Goal: Check status: Check status

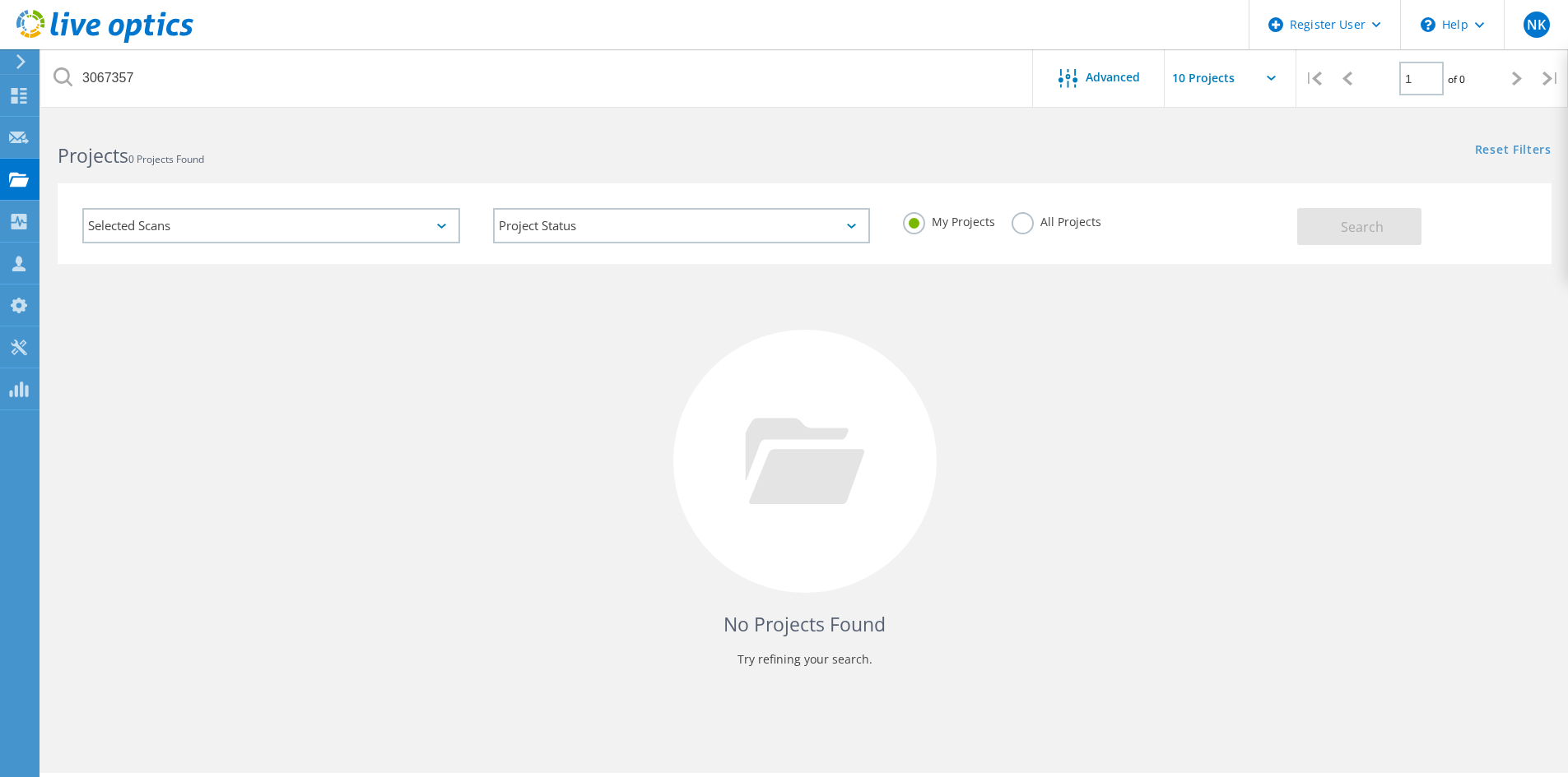
click at [1025, 223] on label "All Projects" at bounding box center [1056, 220] width 89 height 16
click at [0, 0] on input "All Projects" at bounding box center [0, 0] width 0 height 0
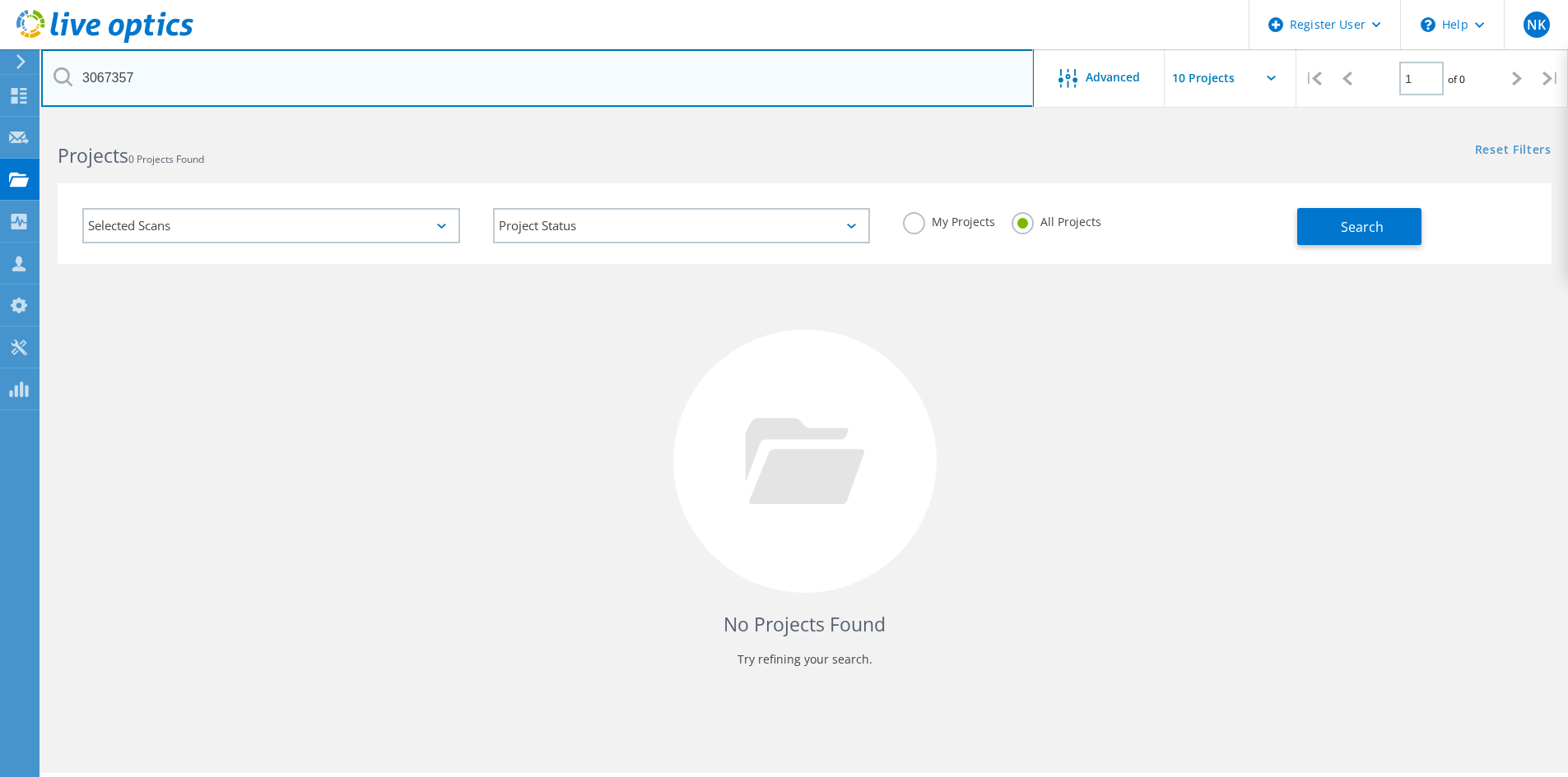
click at [203, 58] on input "3067357" at bounding box center [537, 78] width 992 height 58
type input "3"
paste input "3073950"
type input "3073950"
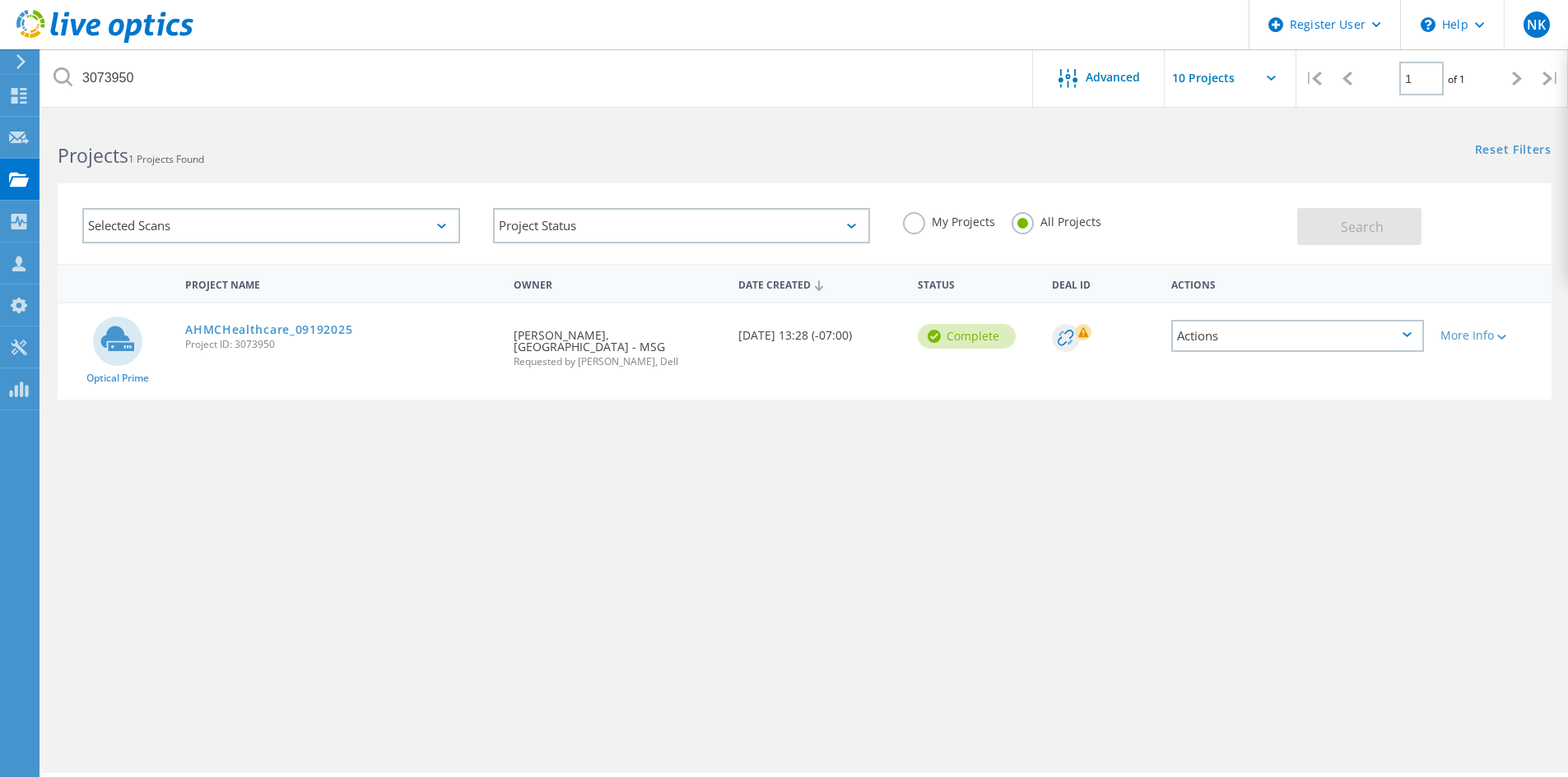
click at [231, 340] on span "Project ID: 3073950" at bounding box center [341, 344] width 312 height 10
click at [244, 332] on link "AHMCHealthcare_09192025" at bounding box center [268, 329] width 167 height 11
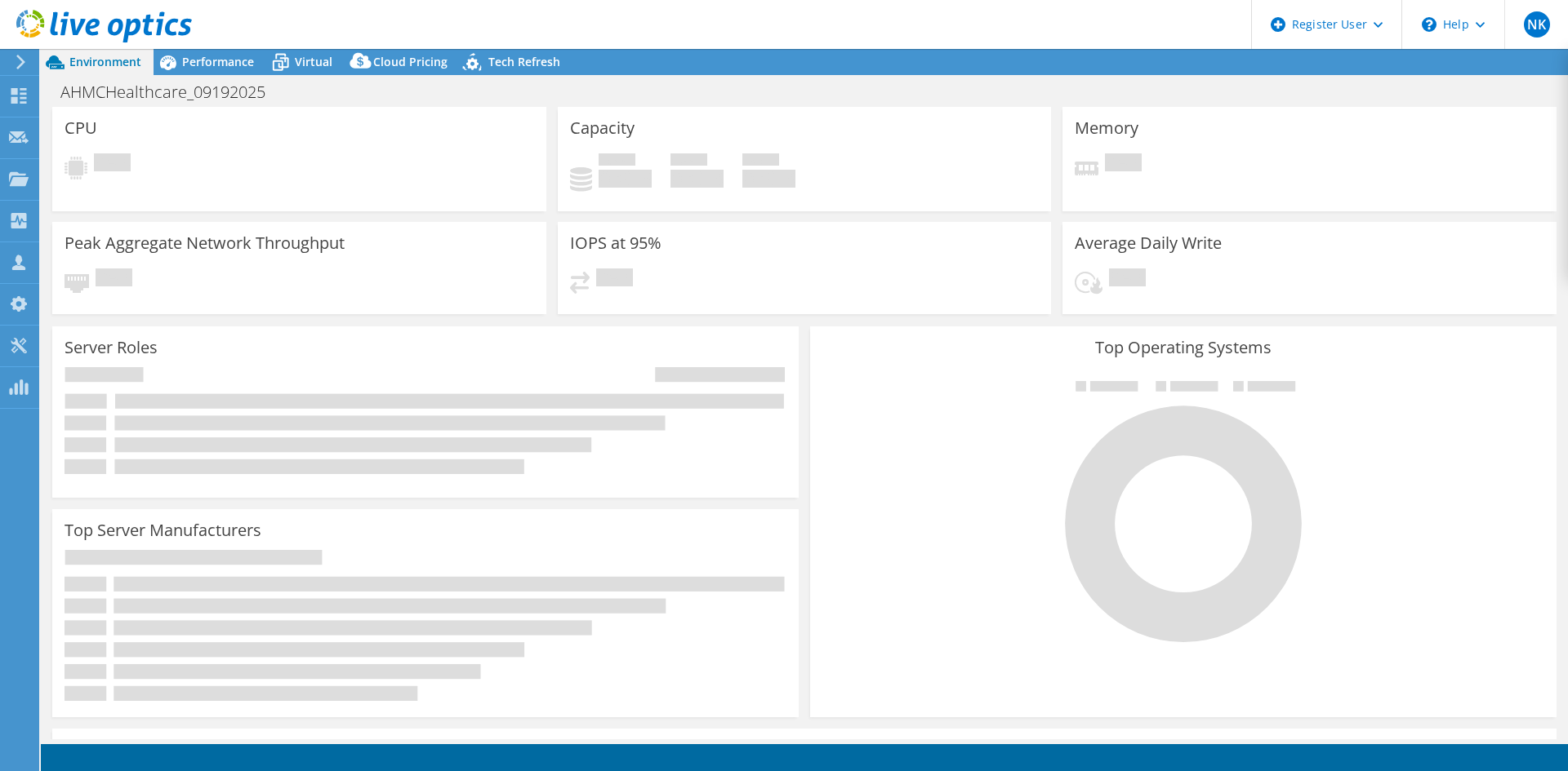
select select "USD"
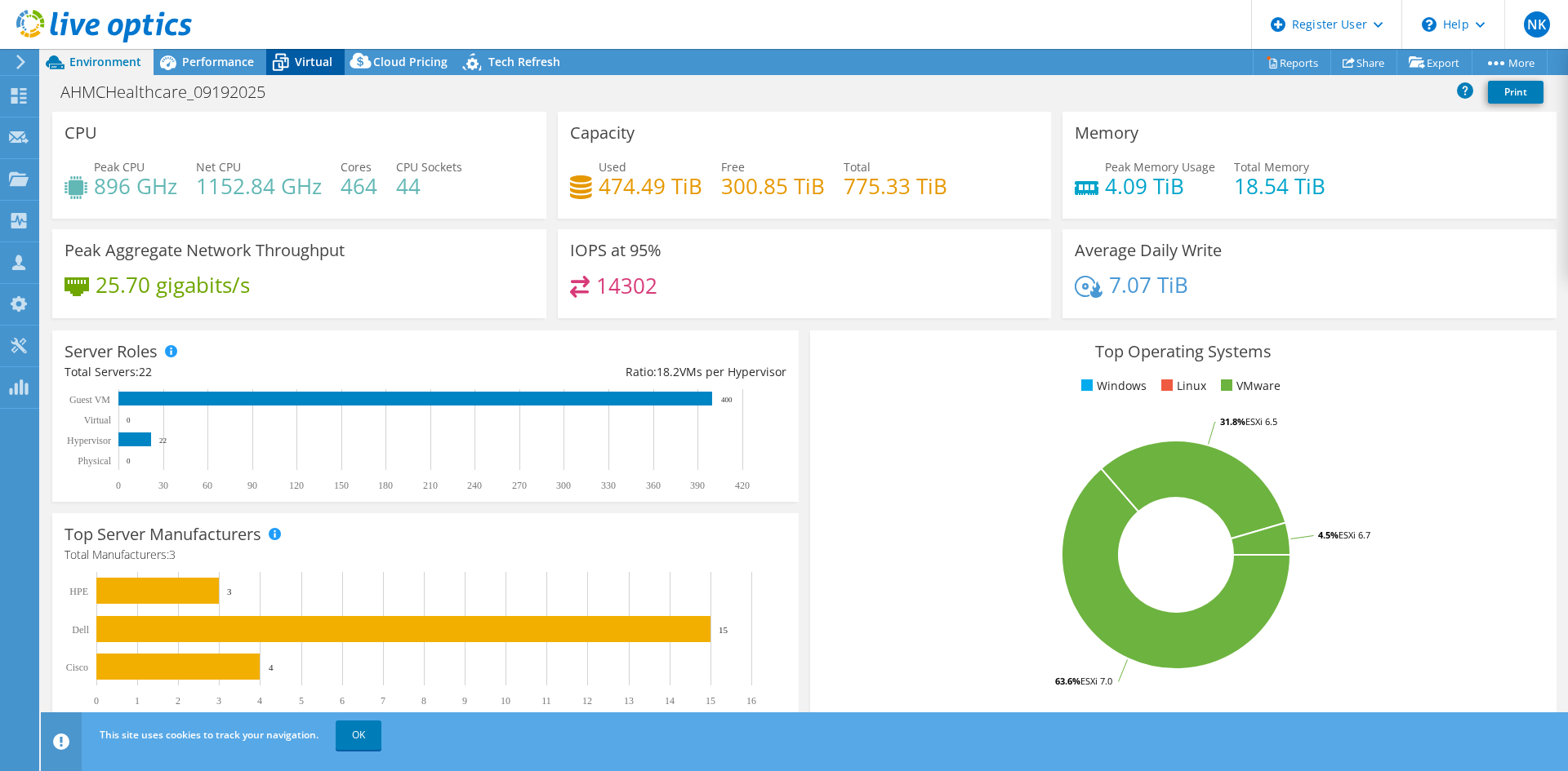
click at [321, 65] on span "Virtual" at bounding box center [313, 62] width 37 height 16
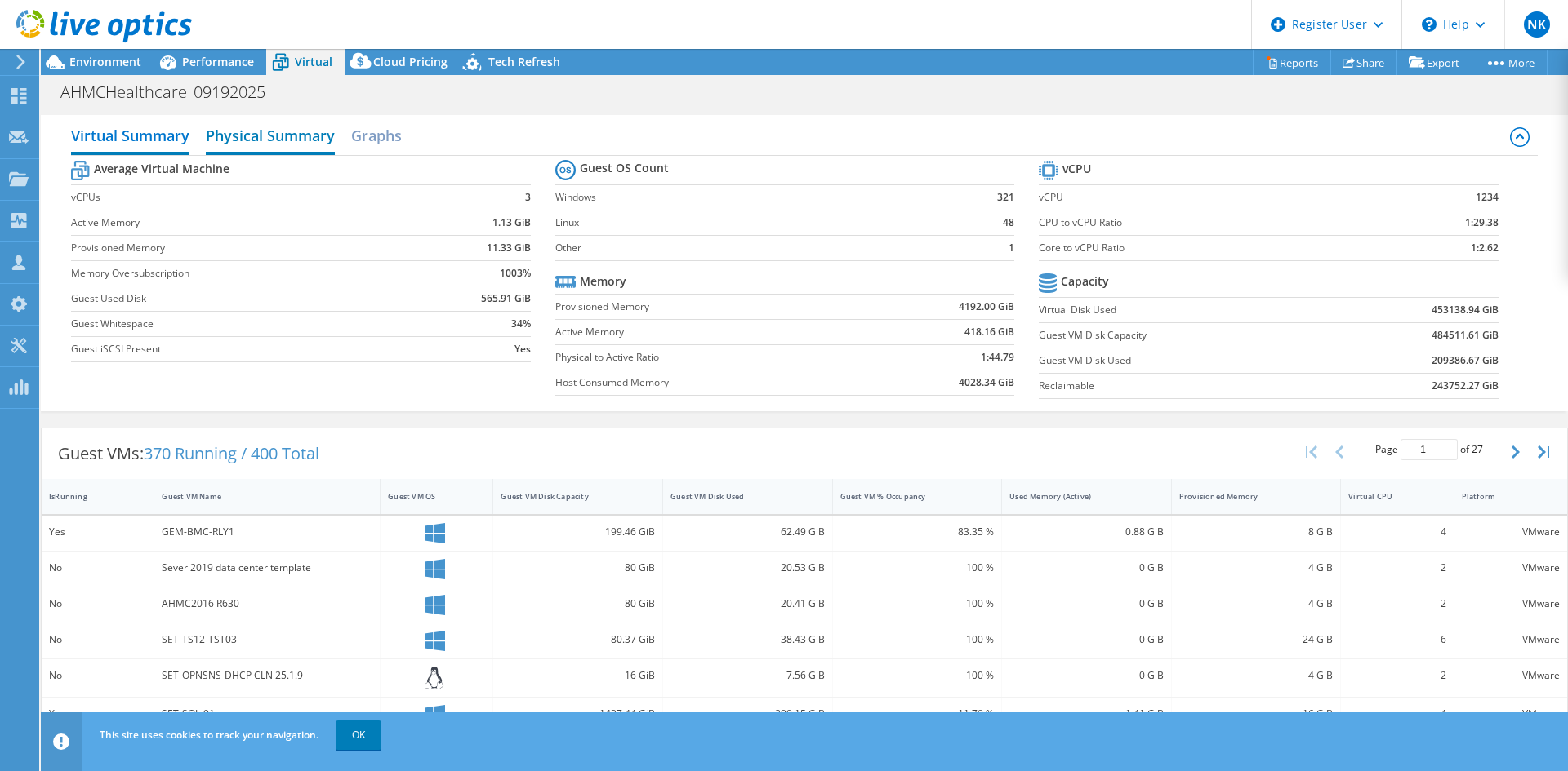
click at [284, 136] on h2 "Physical Summary" at bounding box center [270, 136] width 129 height 36
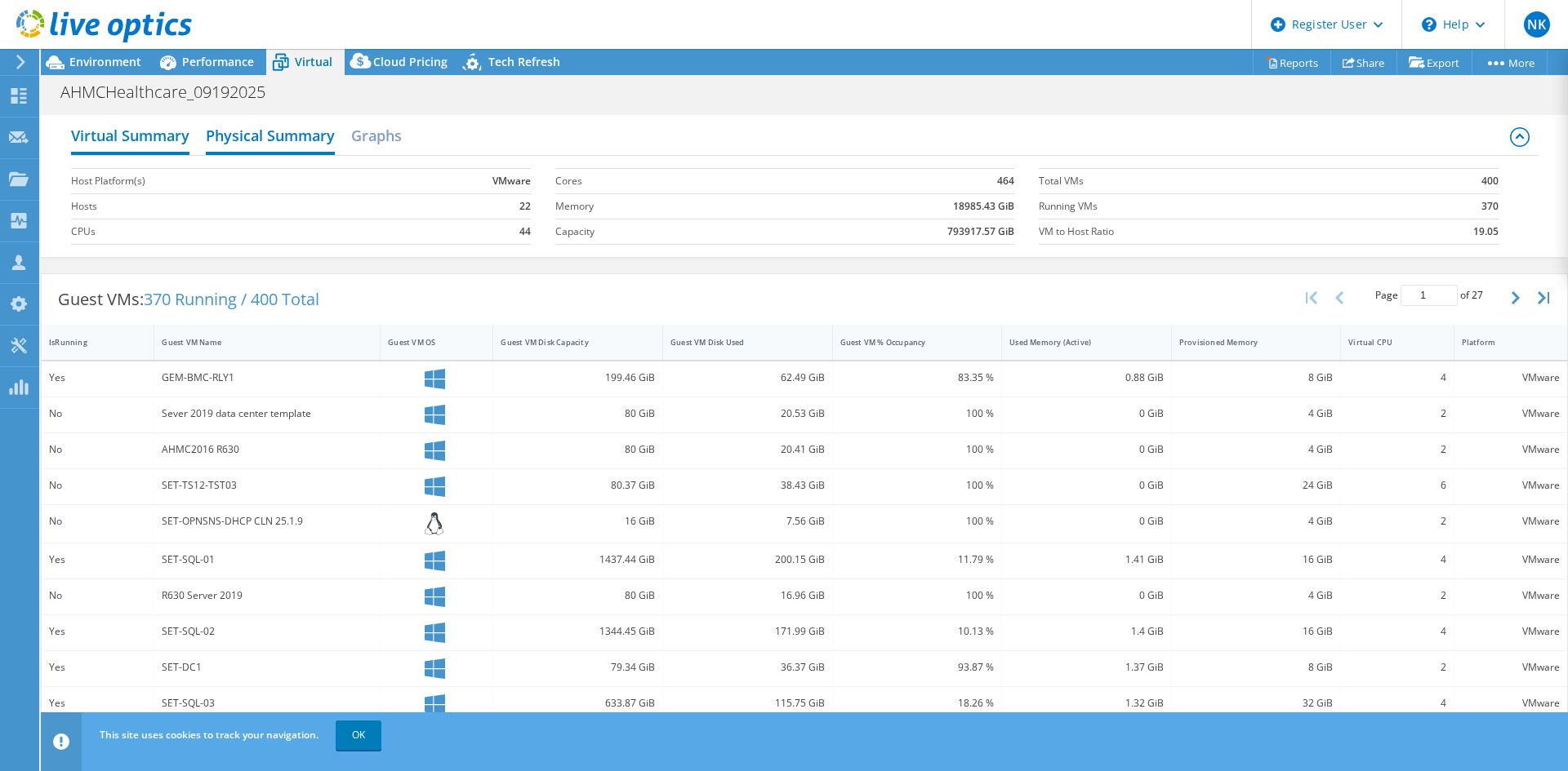
click at [157, 136] on h2 "Virtual Summary" at bounding box center [130, 136] width 118 height 36
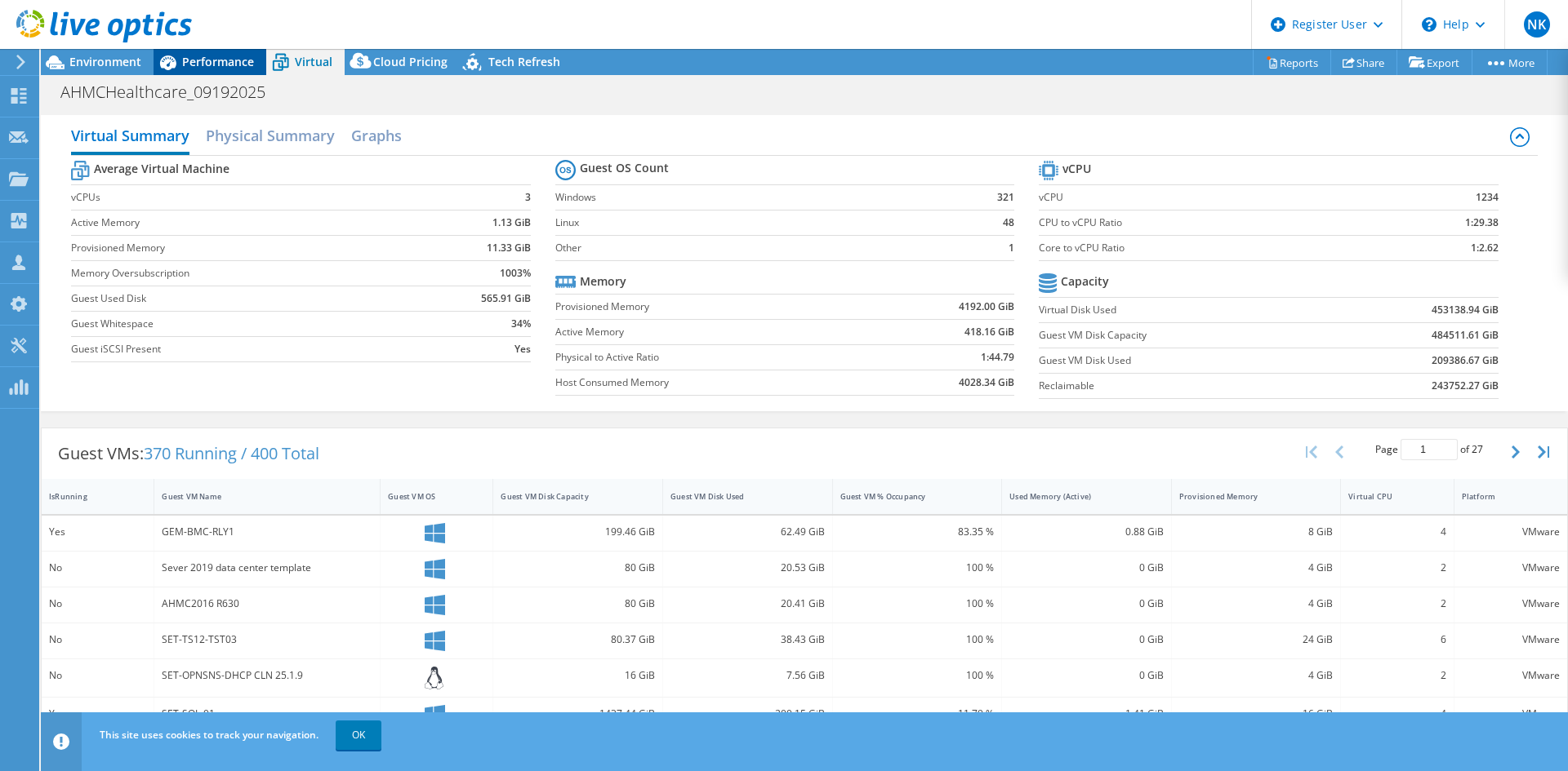
click at [205, 53] on div "Performance" at bounding box center [210, 62] width 113 height 26
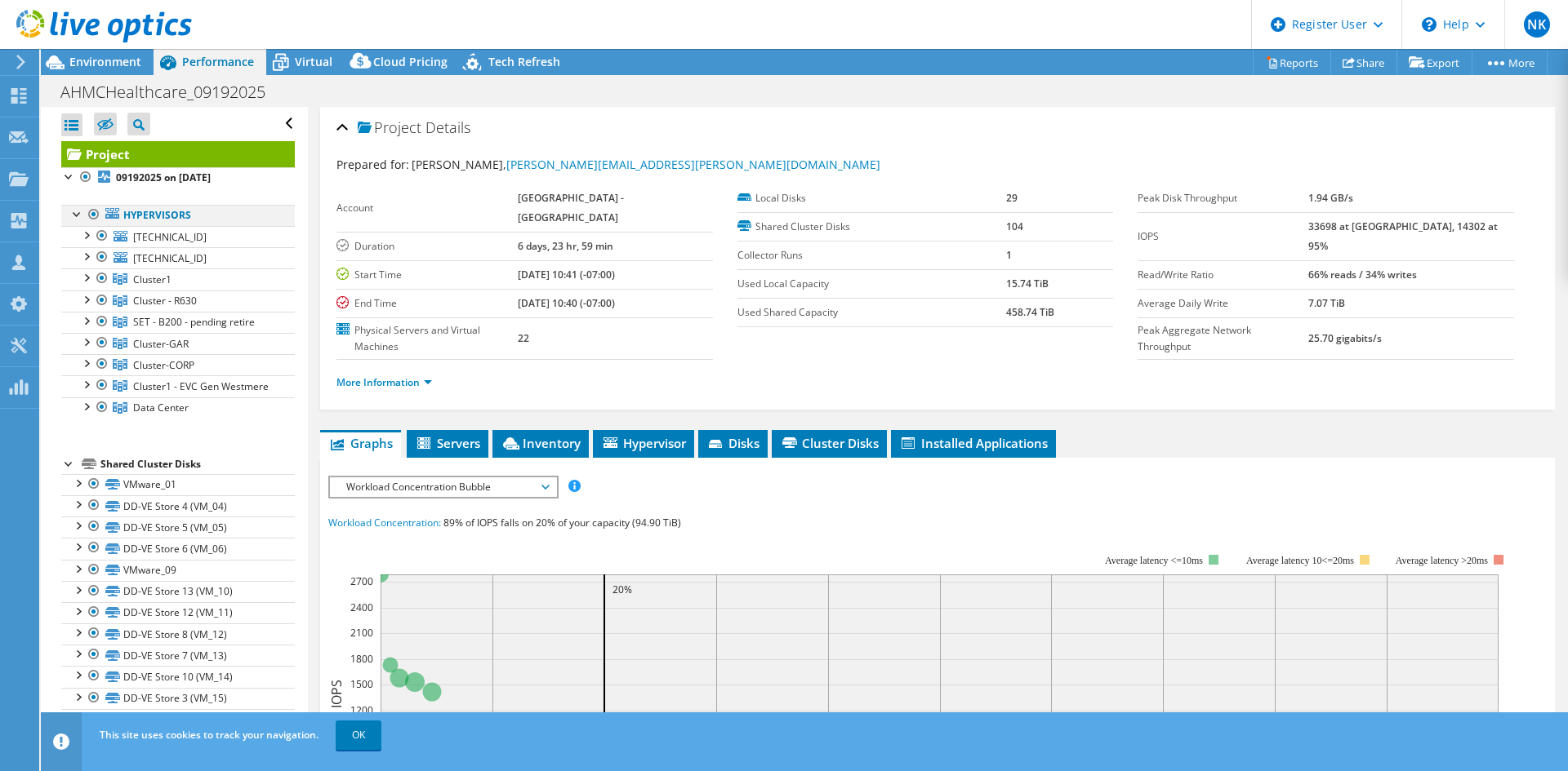
click at [93, 209] on div at bounding box center [94, 215] width 17 height 20
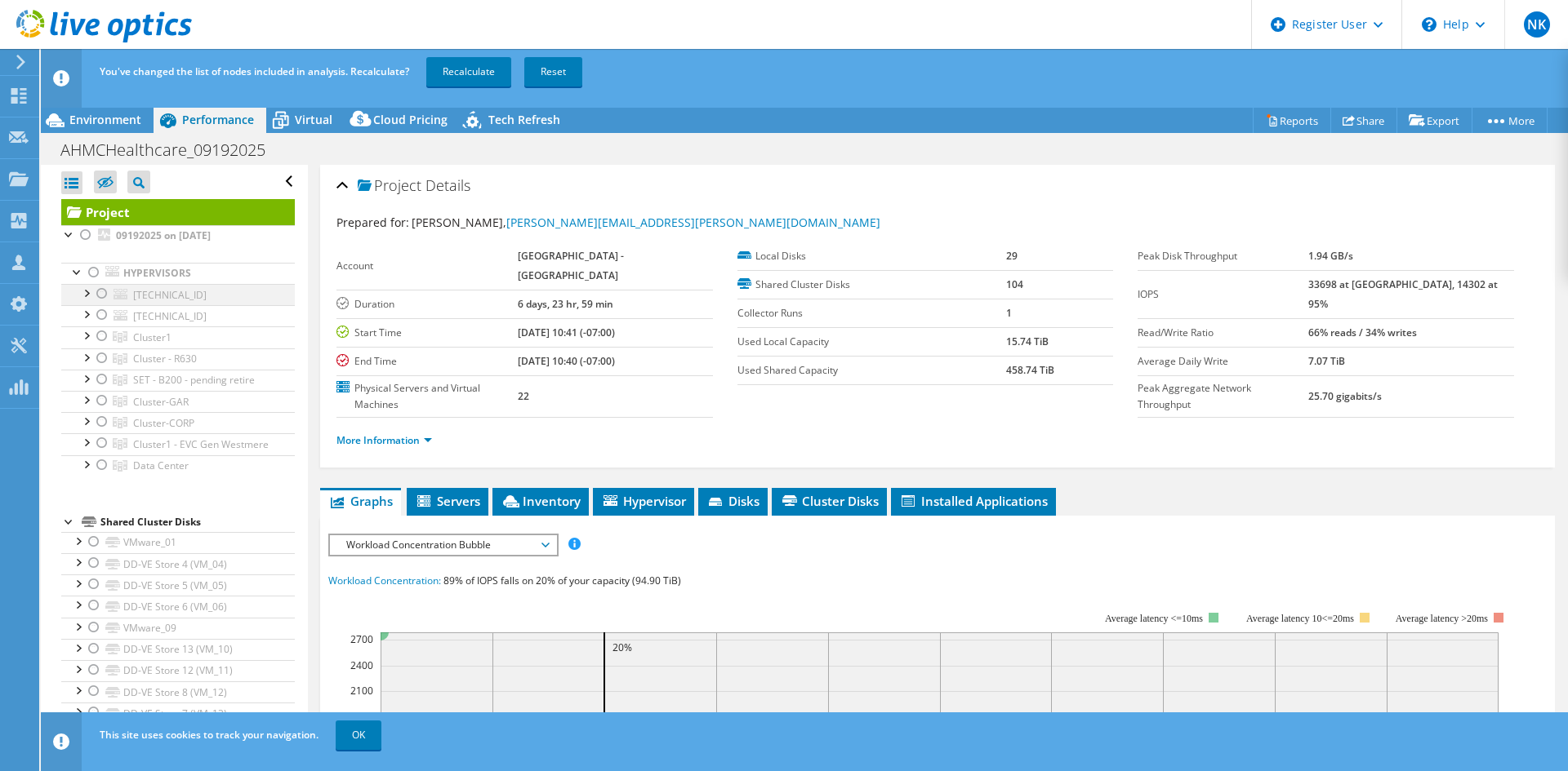
click at [97, 296] on div at bounding box center [102, 294] width 17 height 20
click at [298, 136] on div "AHMCHealthcare_09192025 Print" at bounding box center [804, 150] width 1527 height 30
click at [317, 104] on header "You've changed the list of nodes included in analysis. Recalculate? Recalculate…" at bounding box center [830, 78] width 1578 height 59
click at [304, 122] on span "Virtual" at bounding box center [313, 120] width 37 height 16
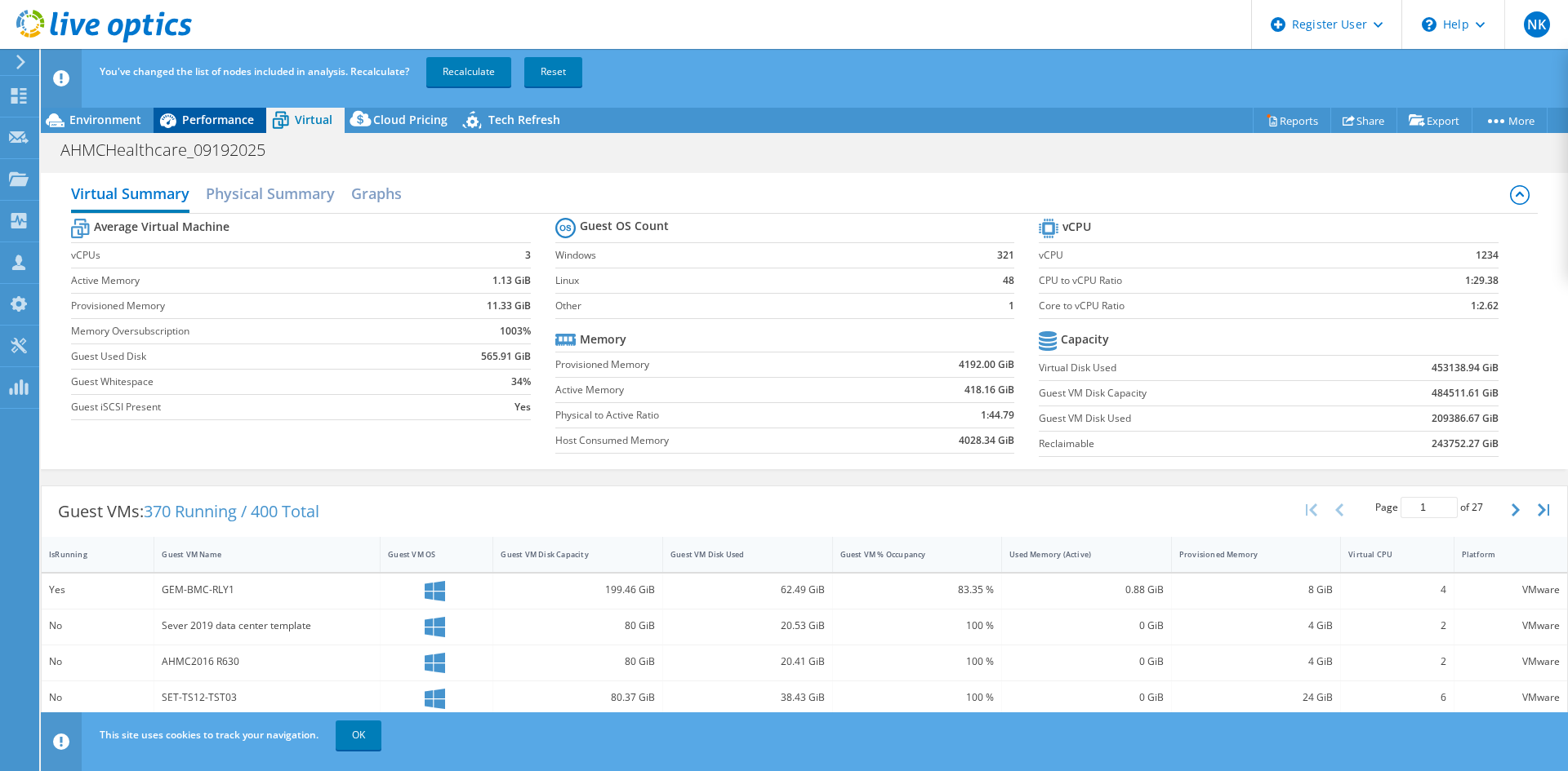
click at [213, 127] on div "Performance" at bounding box center [210, 120] width 113 height 26
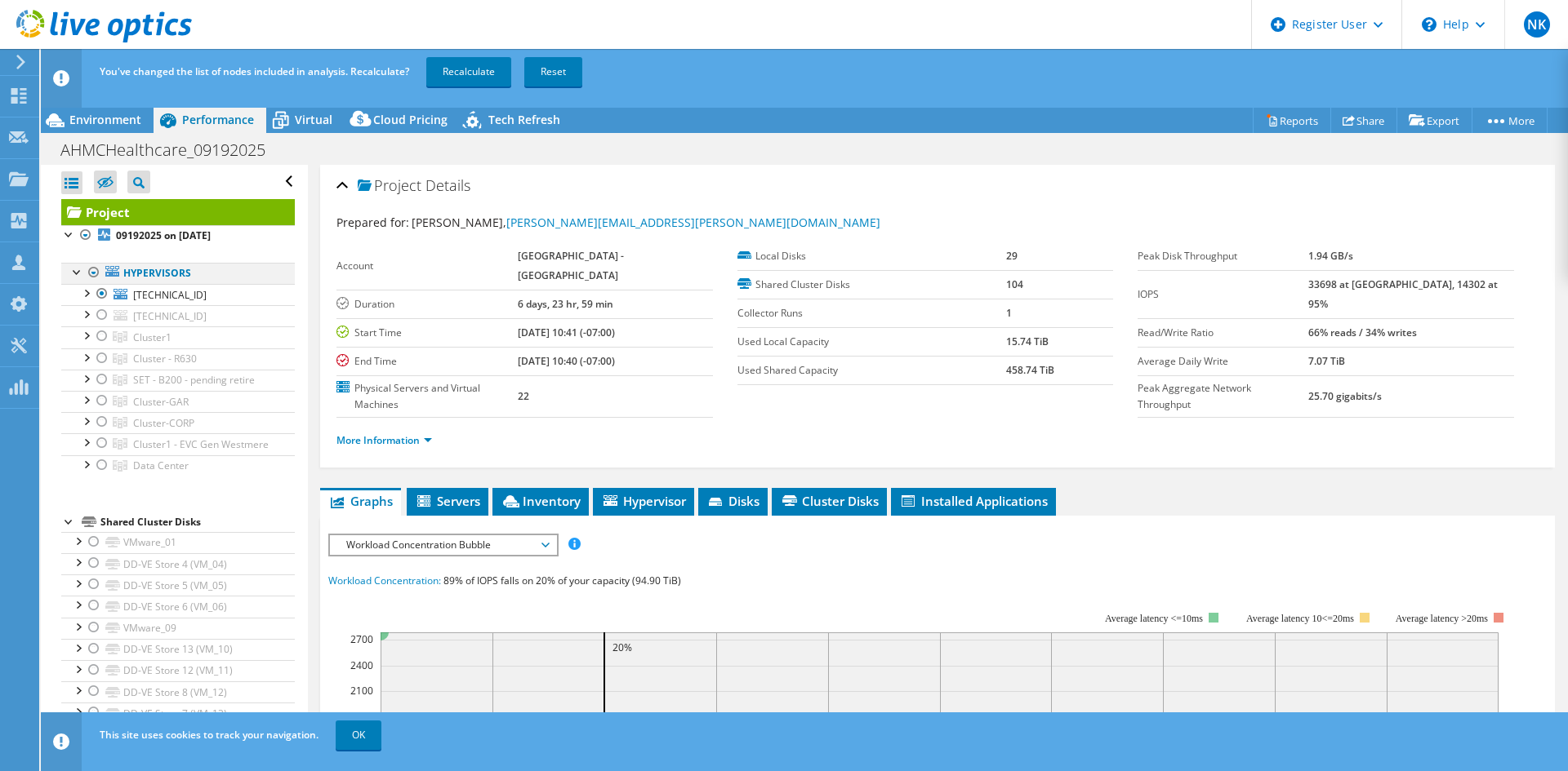
click at [90, 275] on div at bounding box center [94, 272] width 17 height 20
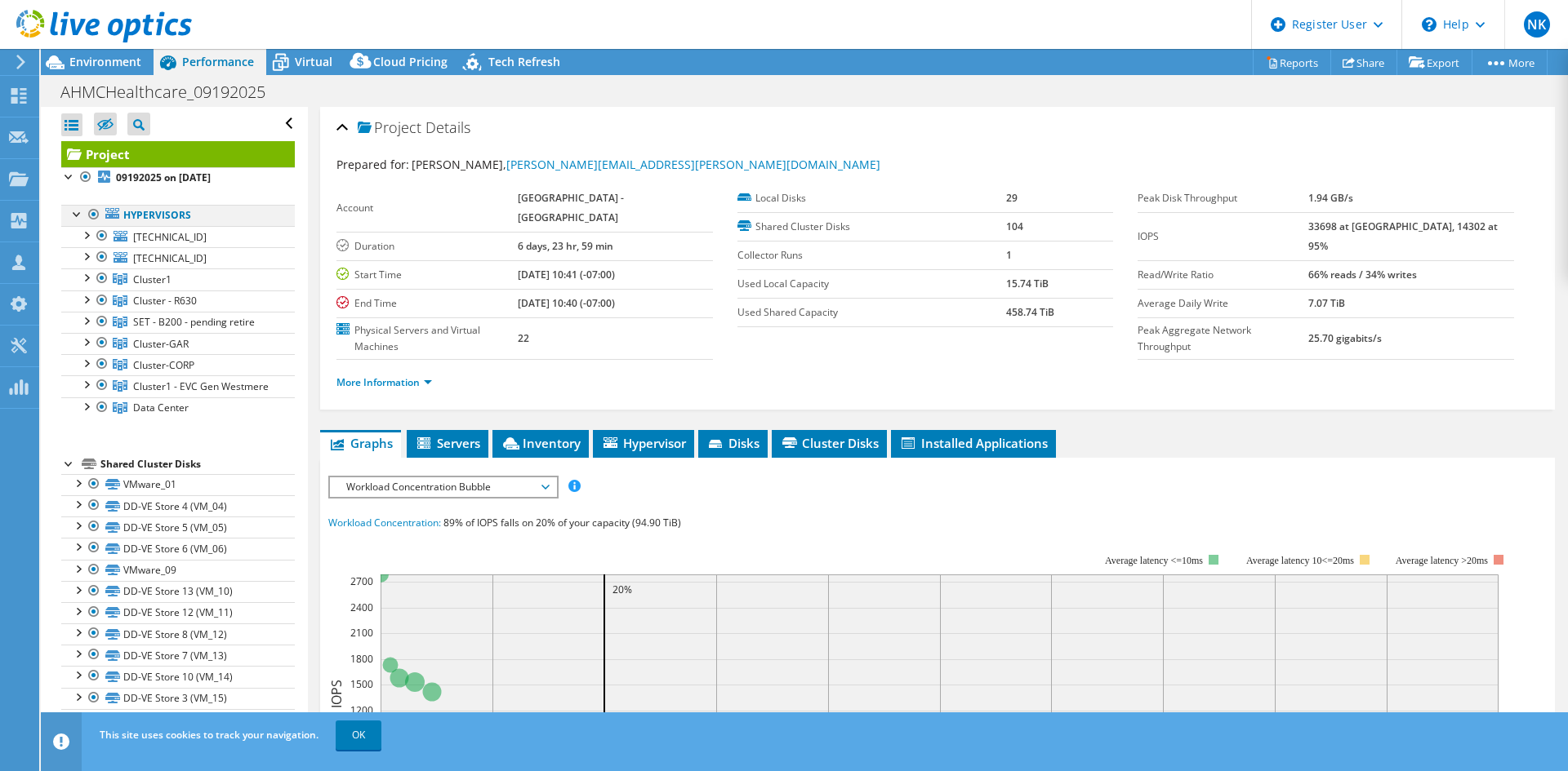
click at [90, 213] on div at bounding box center [94, 215] width 17 height 20
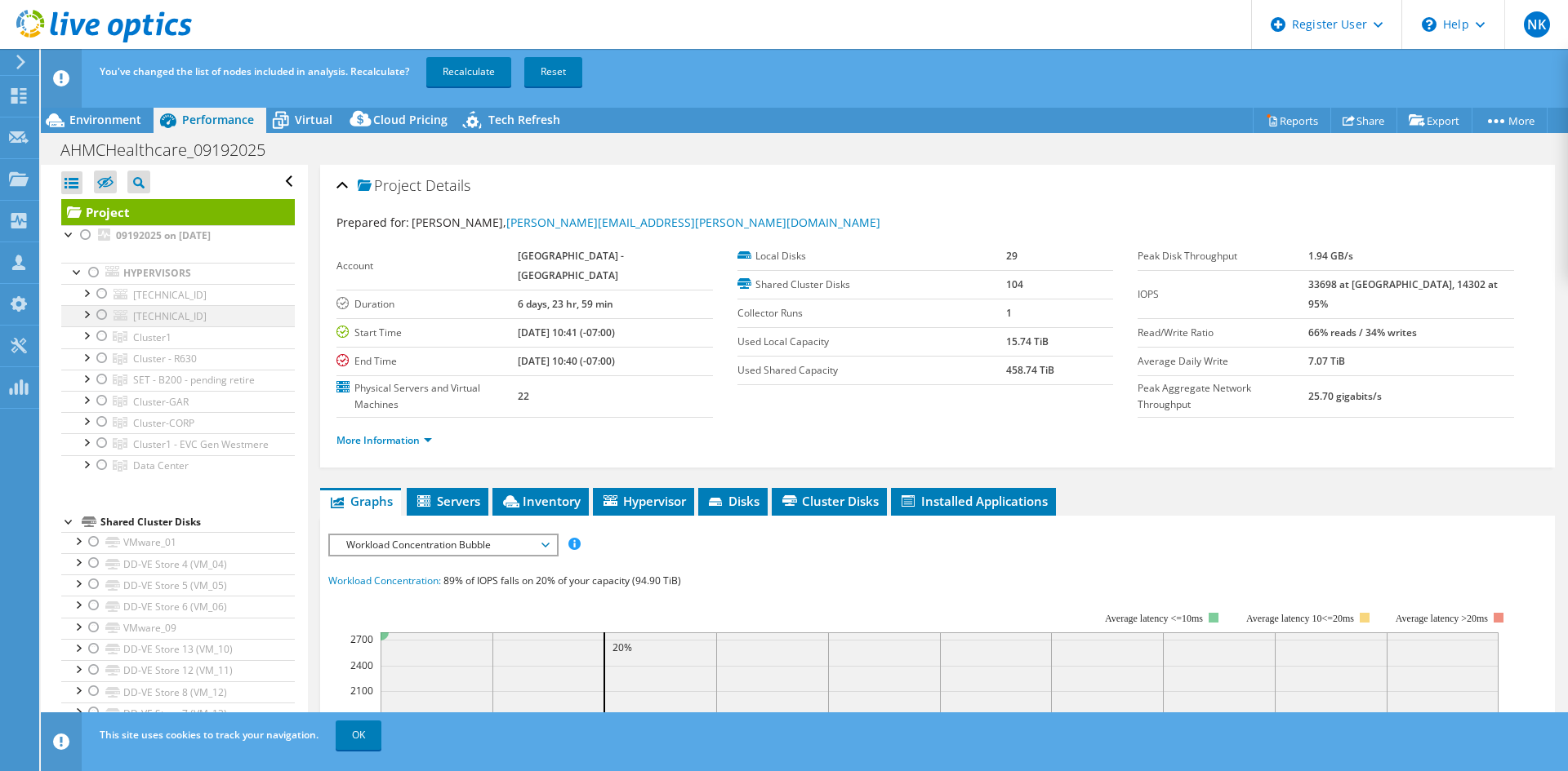
click at [104, 311] on div at bounding box center [102, 315] width 17 height 20
click at [310, 122] on span "Virtual" at bounding box center [313, 120] width 37 height 16
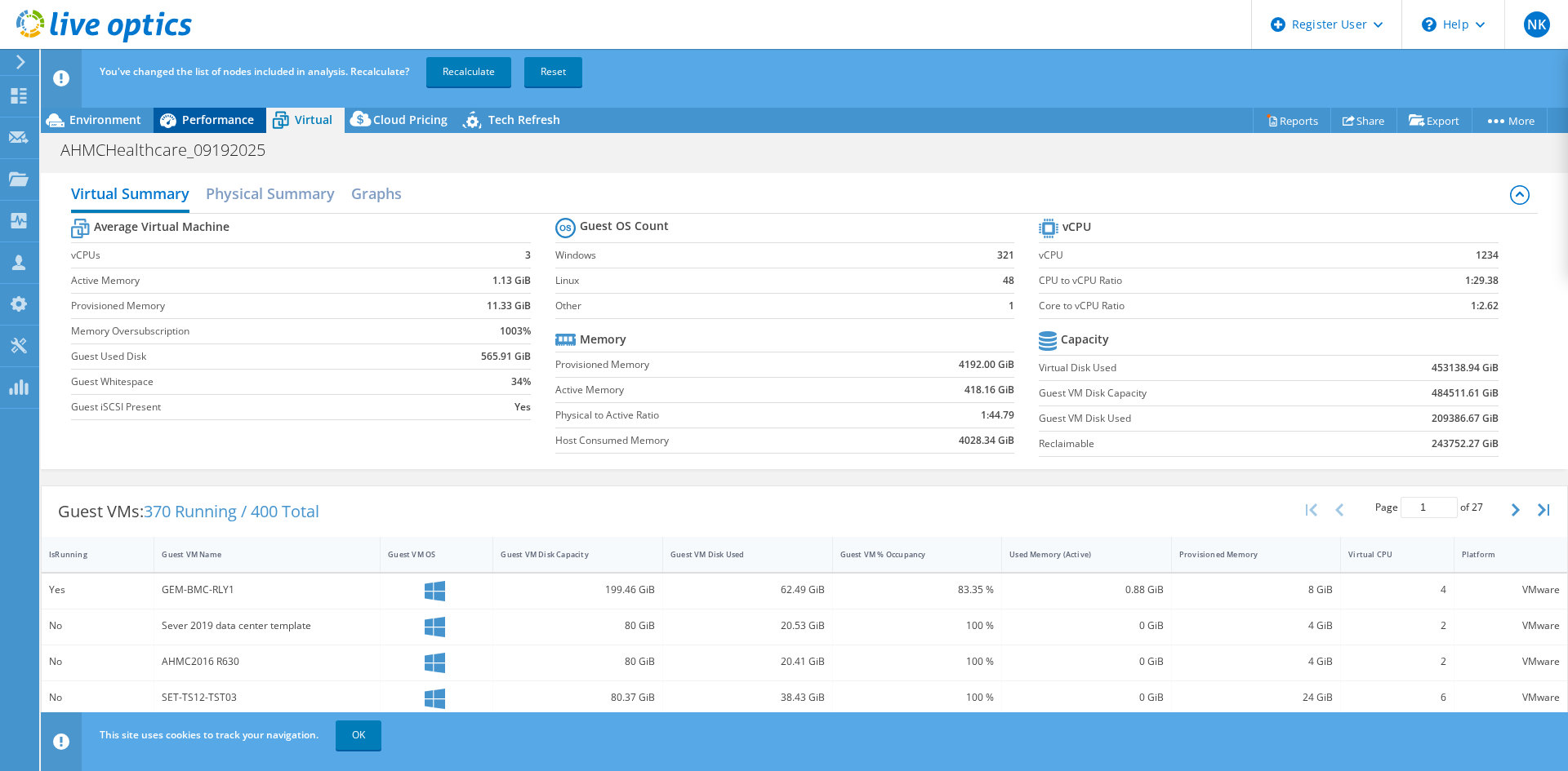
click at [210, 117] on span "Performance" at bounding box center [217, 120] width 72 height 16
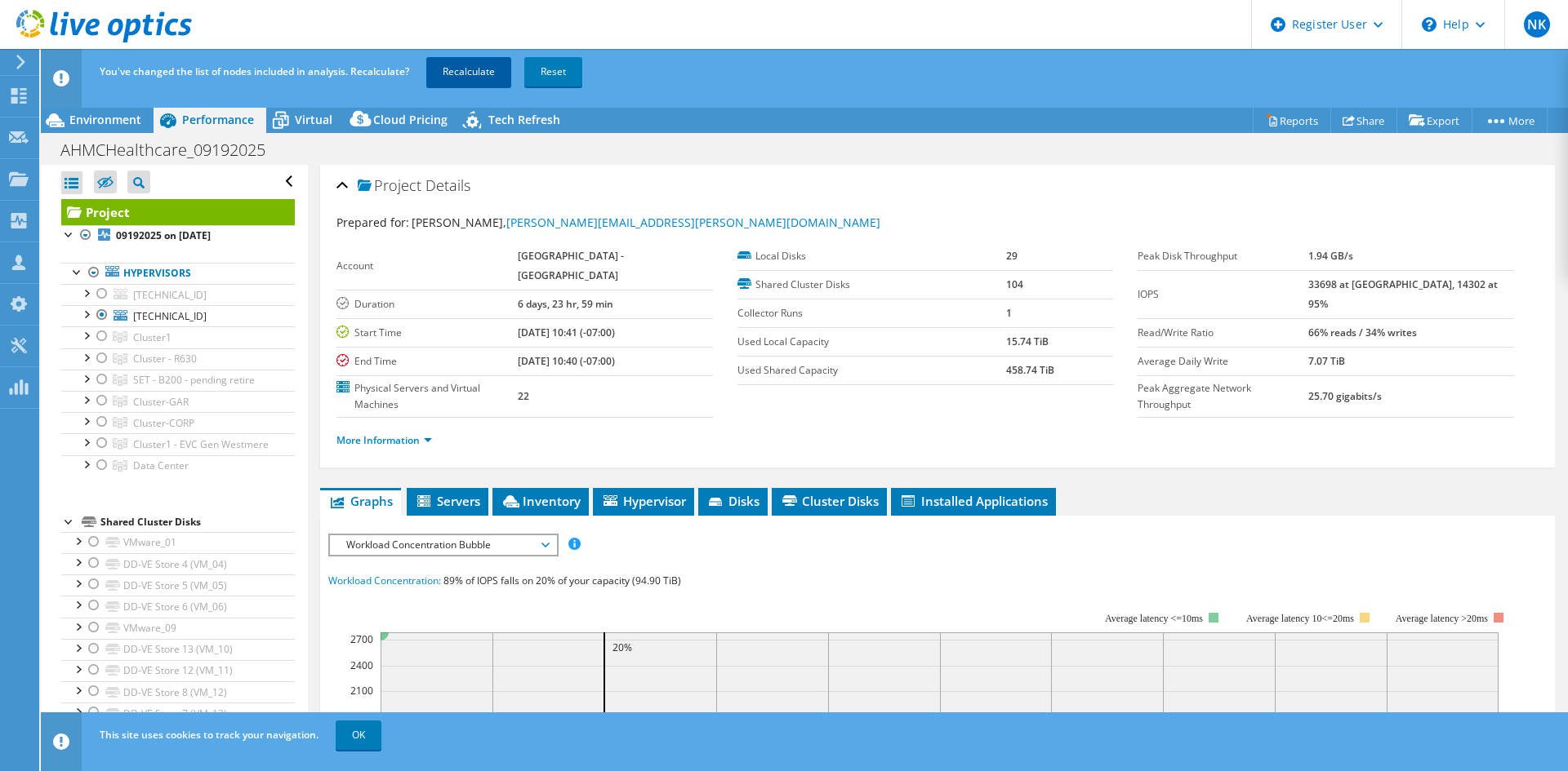
click at [457, 69] on link "Recalculate" at bounding box center [469, 72] width 85 height 30
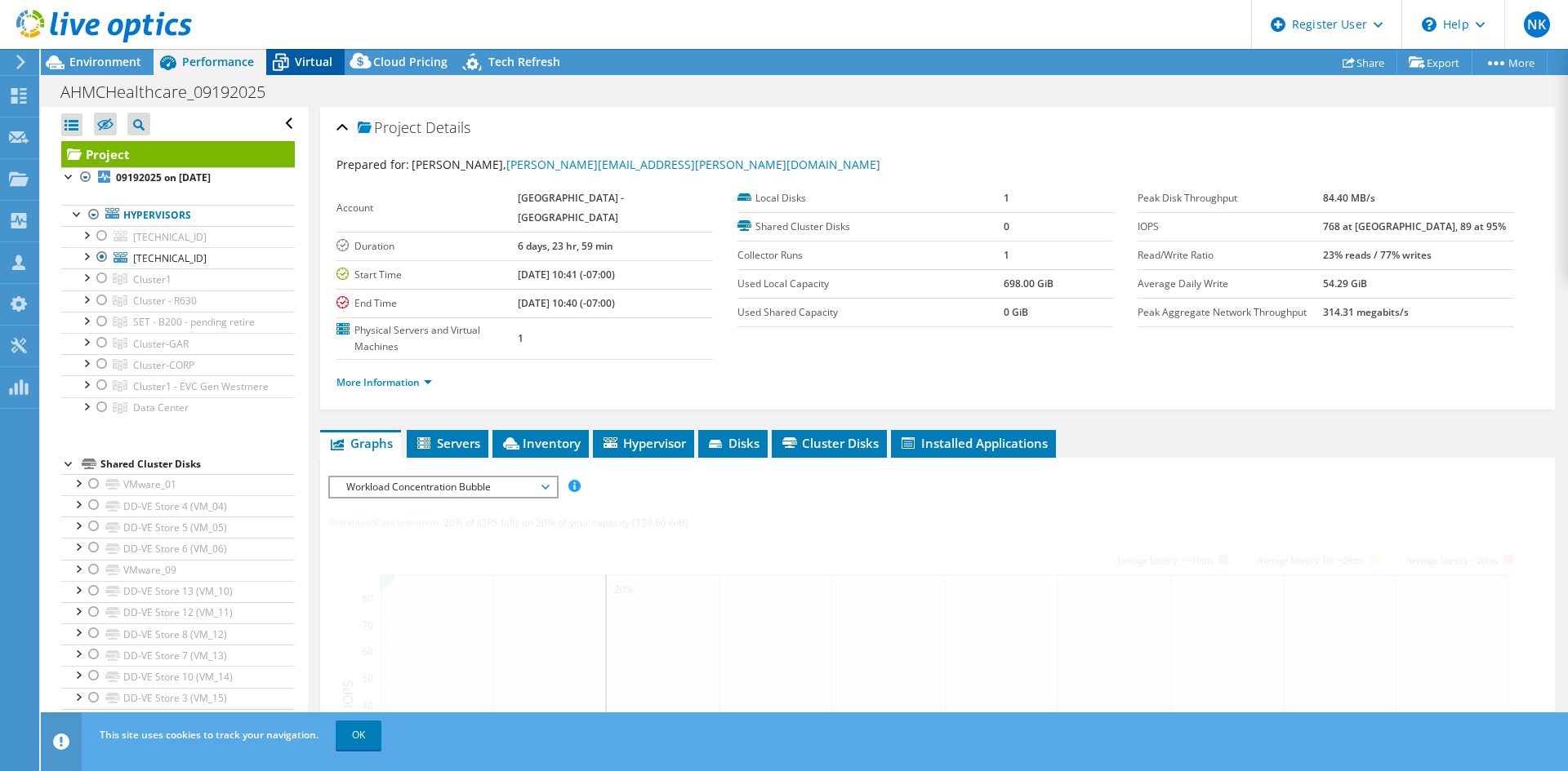
click at [314, 57] on span "Virtual" at bounding box center [313, 62] width 37 height 16
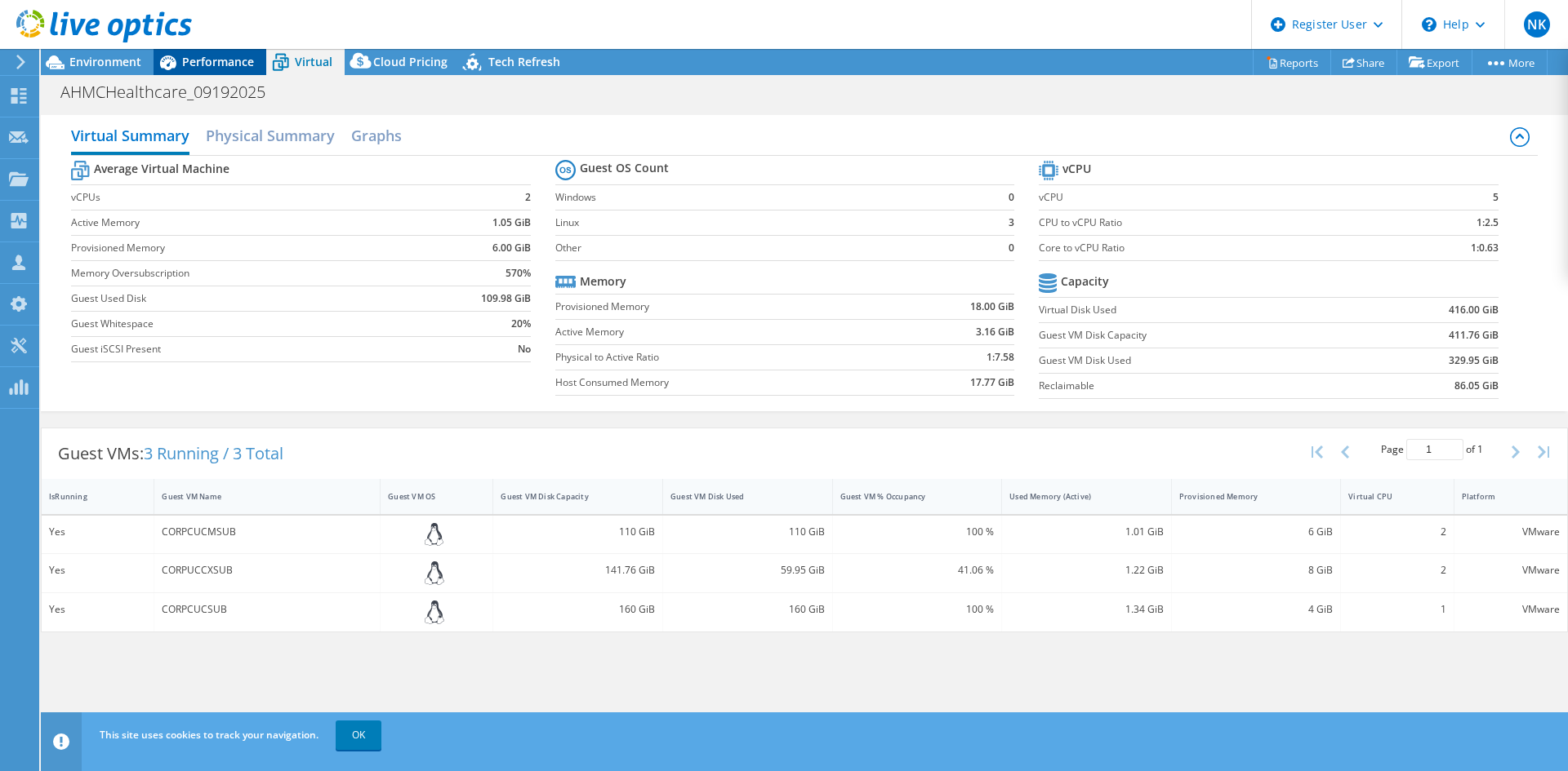
click at [200, 55] on span "Performance" at bounding box center [217, 62] width 72 height 16
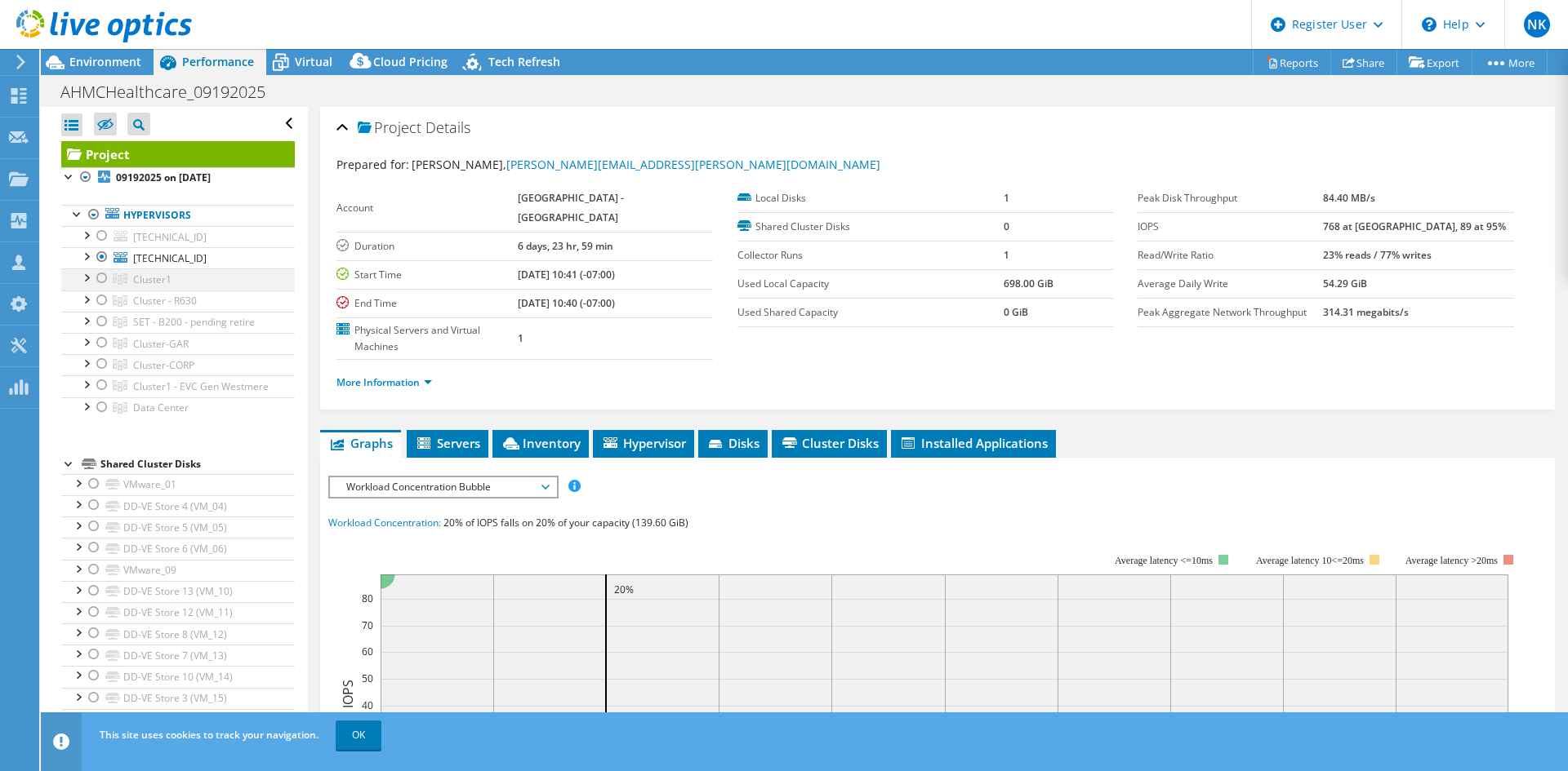
click at [103, 277] on div at bounding box center [102, 278] width 17 height 20
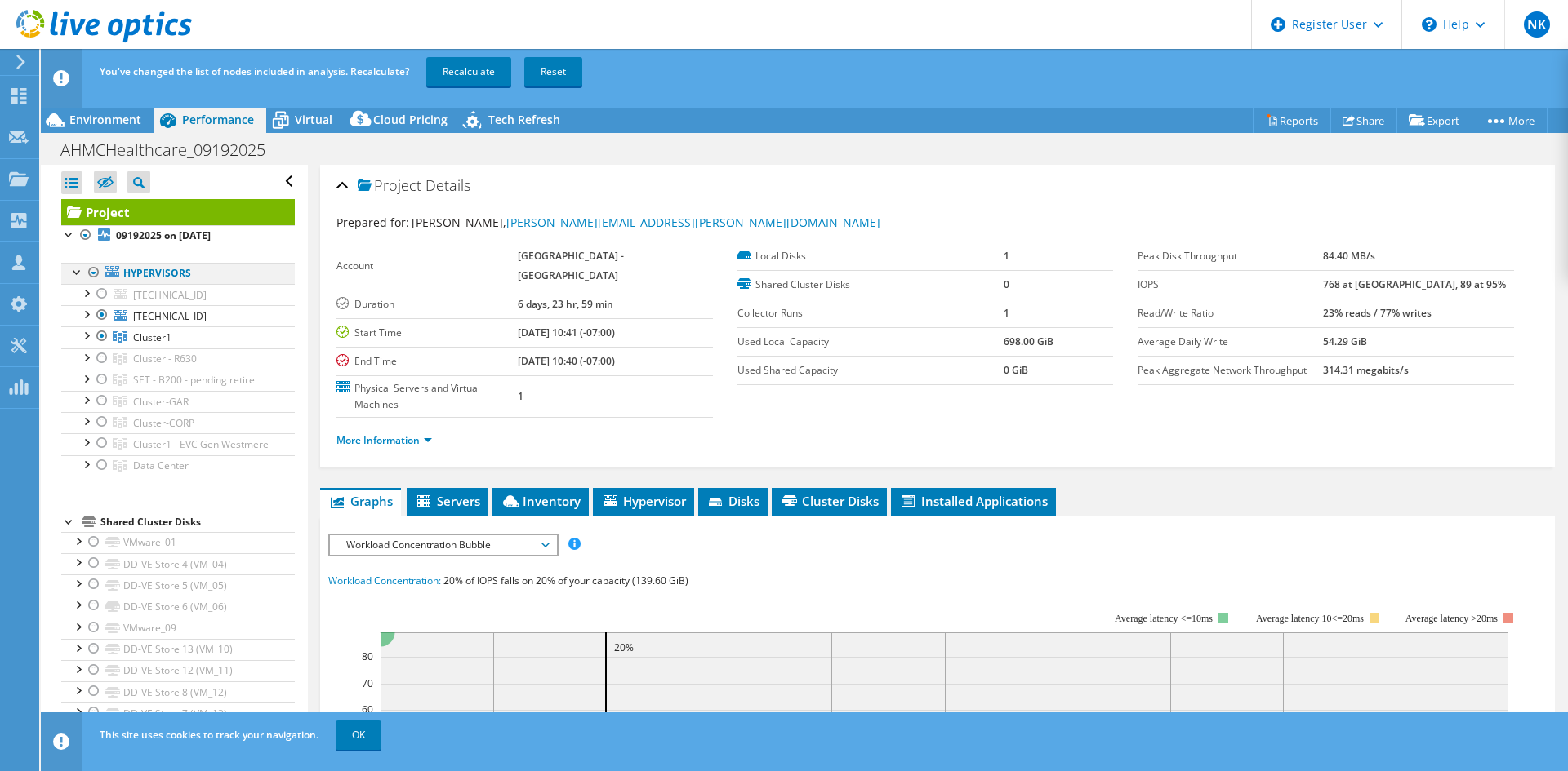
click at [96, 270] on div at bounding box center [94, 272] width 17 height 20
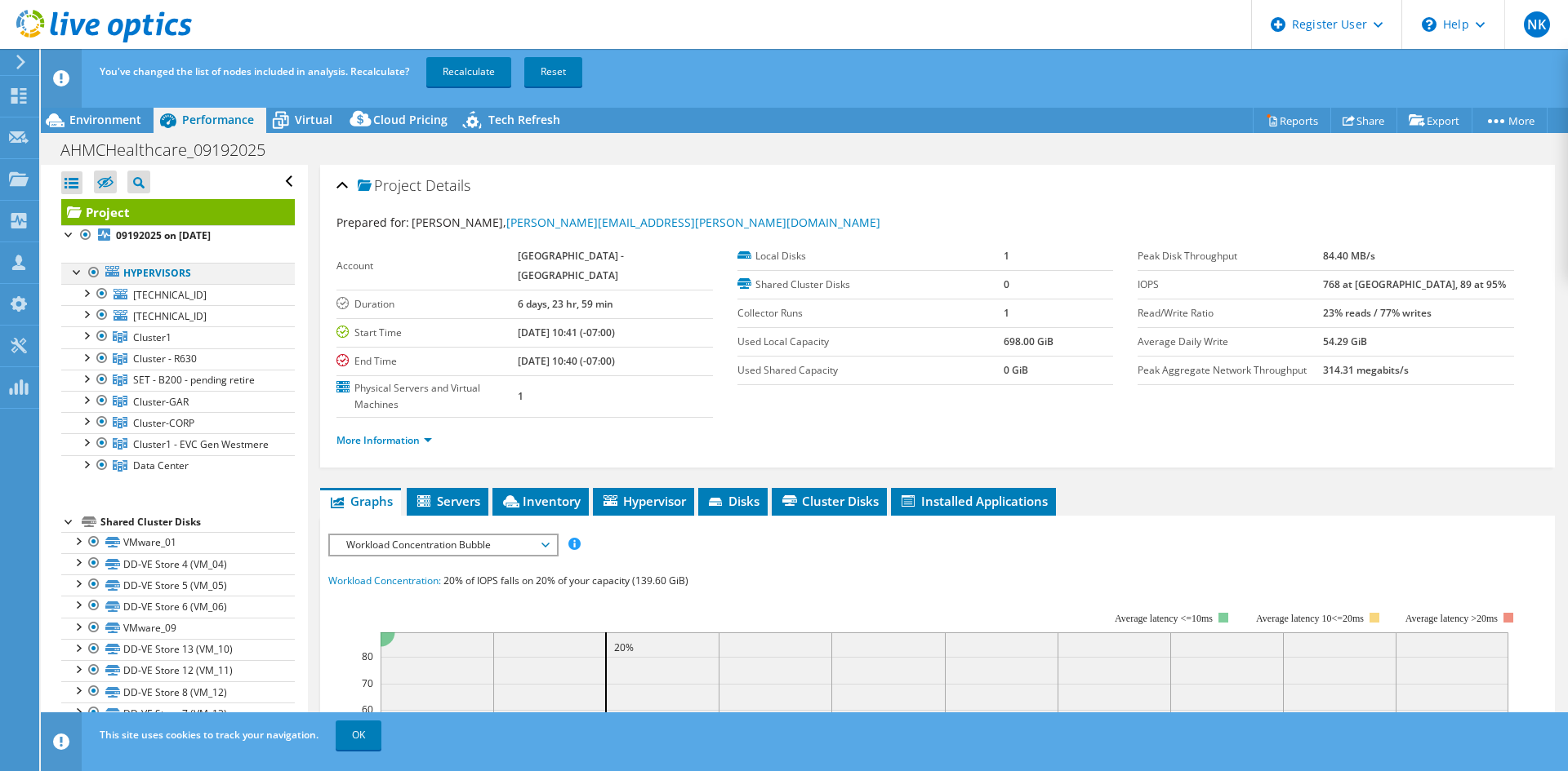
click at [90, 275] on div at bounding box center [94, 272] width 17 height 20
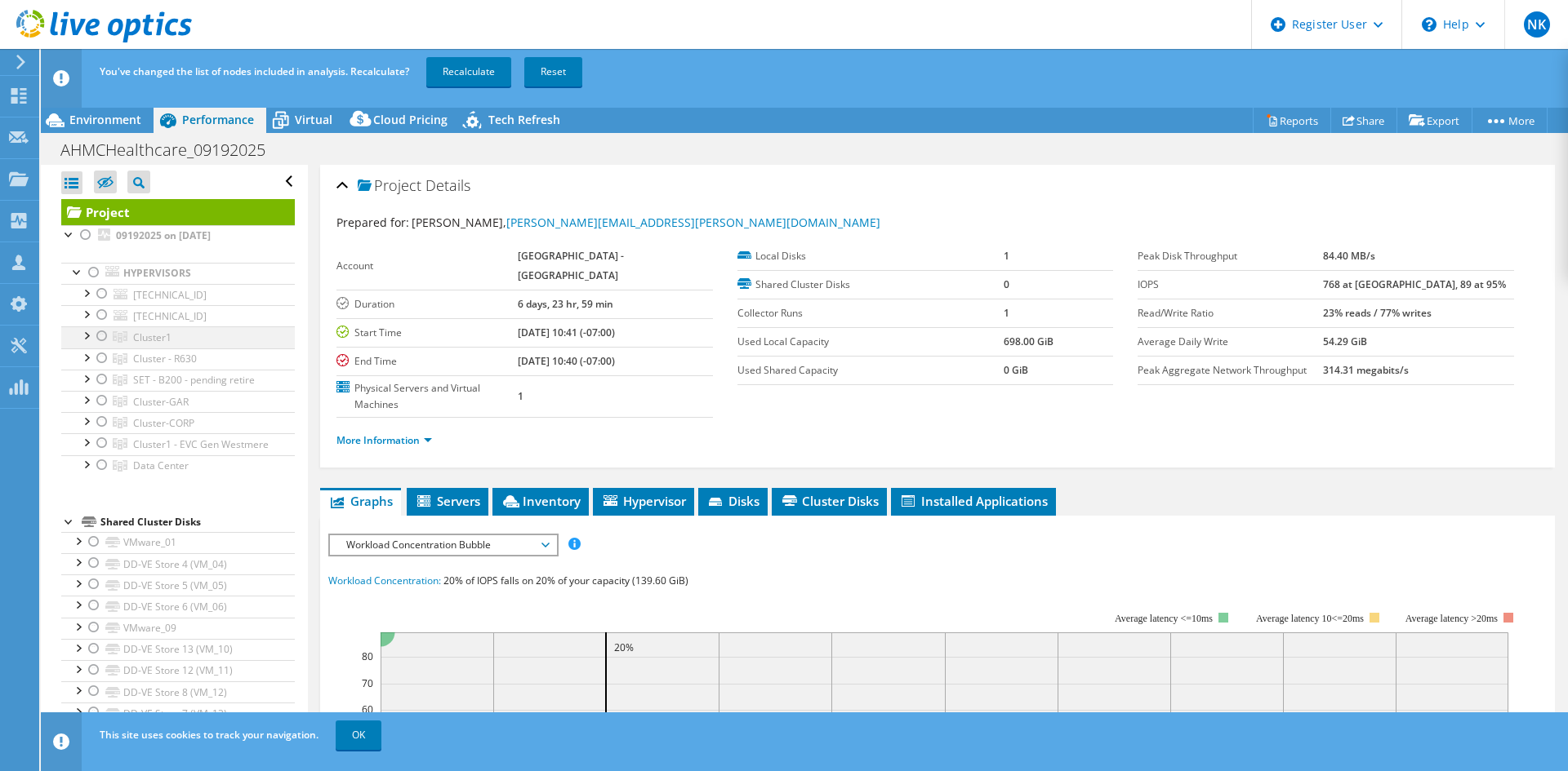
click at [100, 332] on div at bounding box center [102, 336] width 17 height 20
click at [449, 63] on link "Recalculate" at bounding box center [469, 72] width 85 height 30
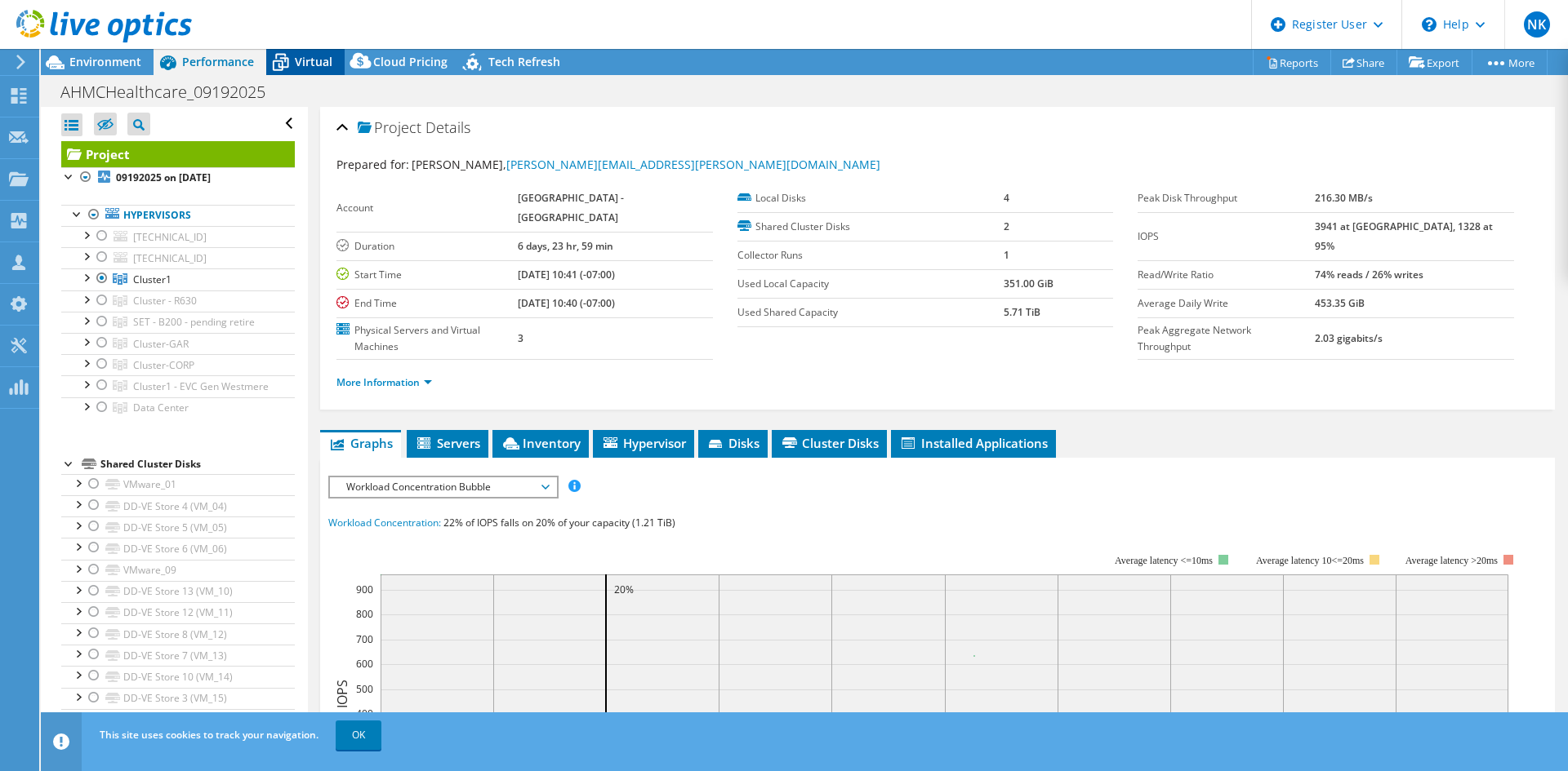
click at [315, 71] on div "Virtual" at bounding box center [305, 62] width 78 height 26
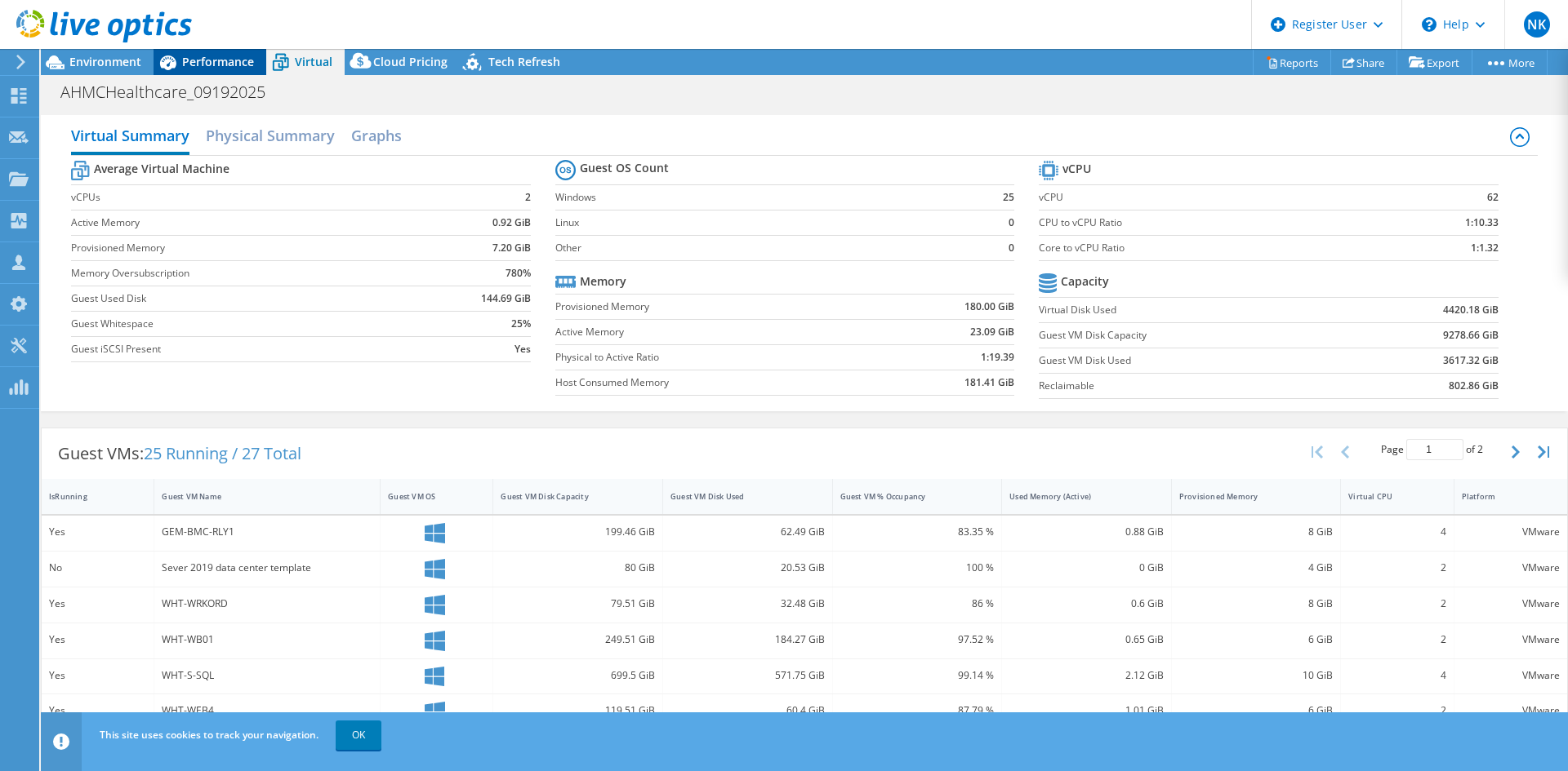
click at [197, 69] on span "Performance" at bounding box center [217, 62] width 72 height 16
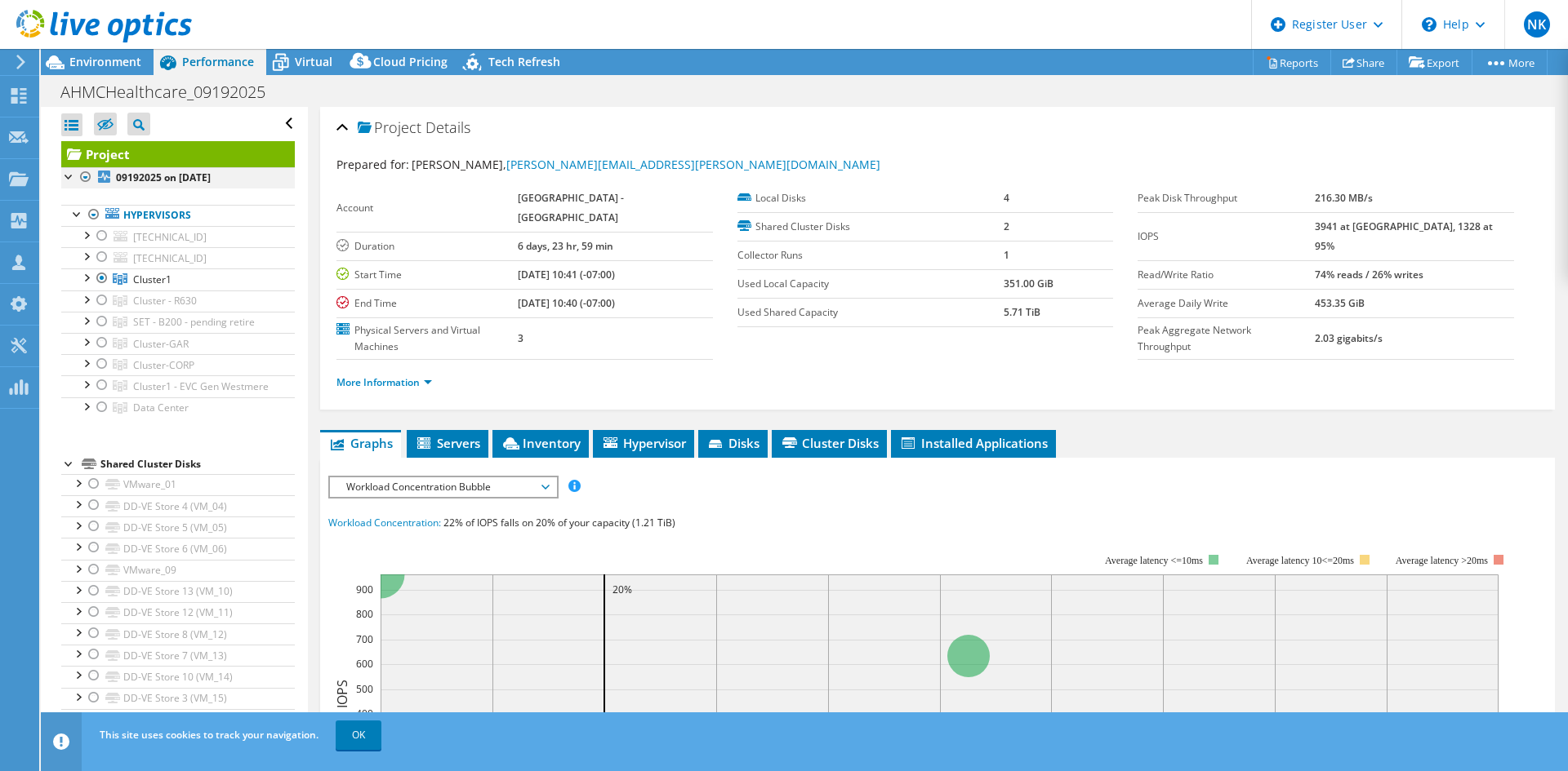
click at [84, 181] on div at bounding box center [85, 176] width 17 height 20
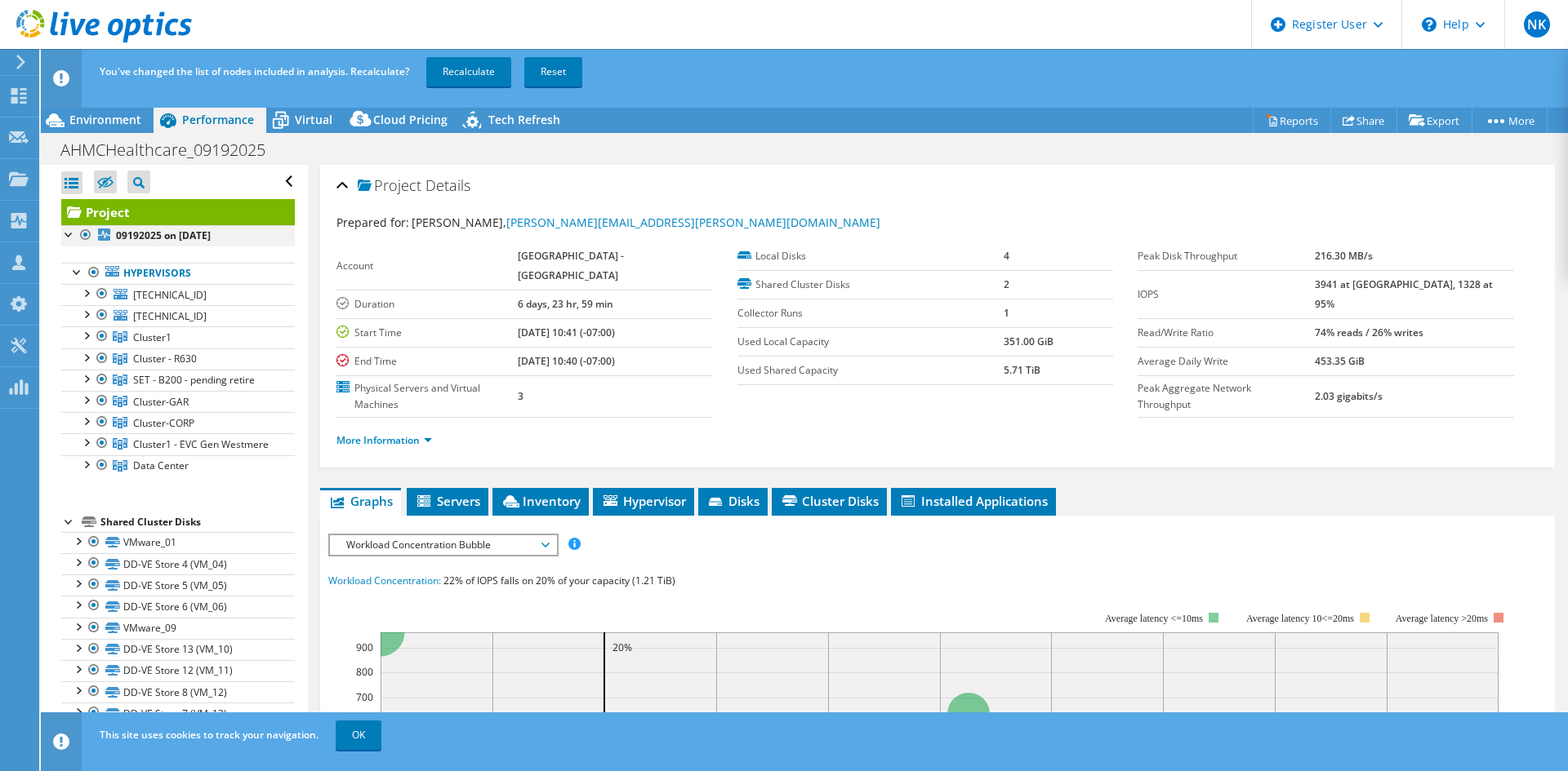
click at [84, 181] on div "Open All Close All Hide Excluded Nodes Project Tree Filter" at bounding box center [177, 182] width 234 height 34
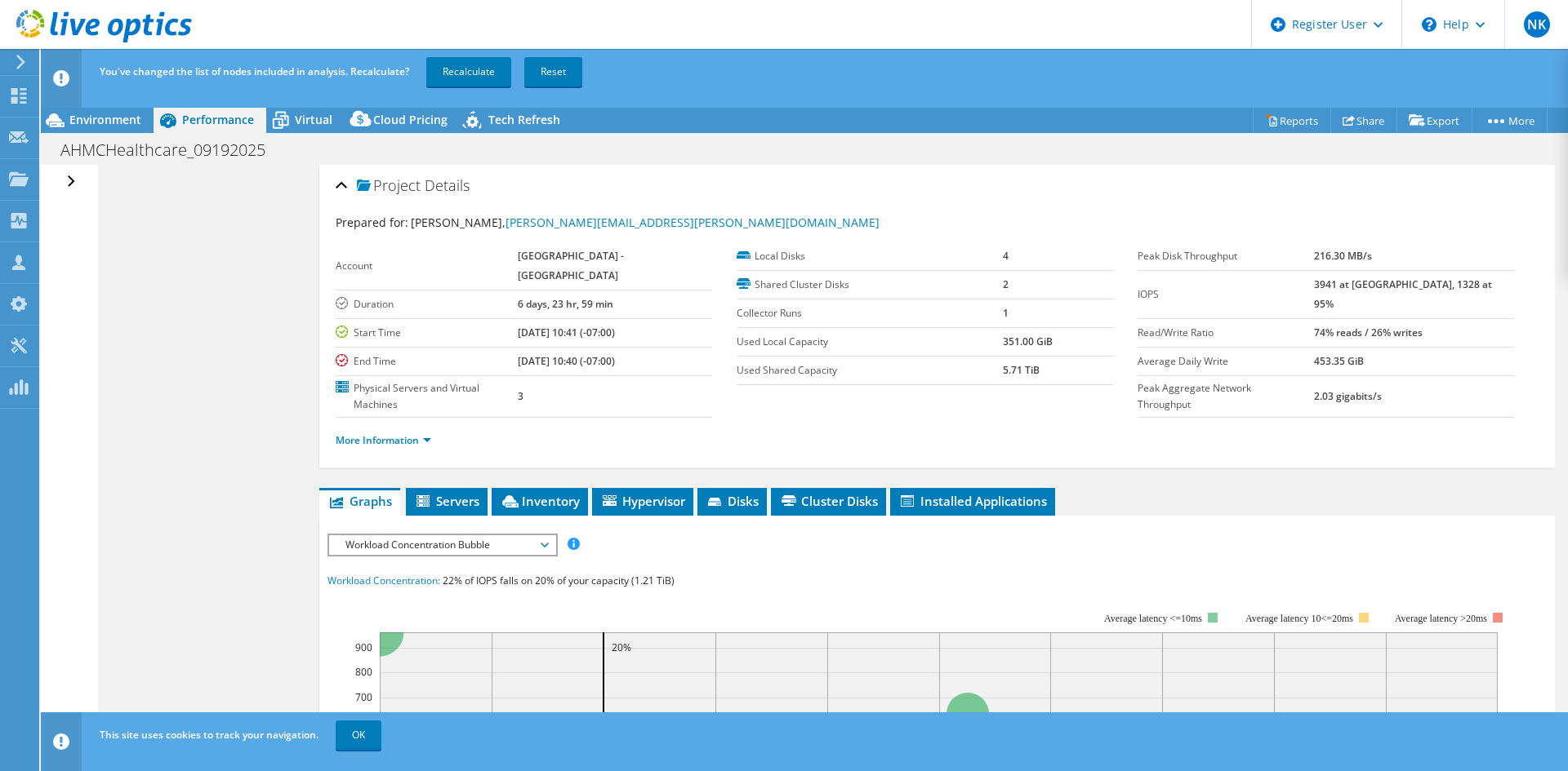
click at [64, 188] on div "Open All Close All Hide Excluded Nodes Project Tree Filter" at bounding box center [72, 182] width 23 height 34
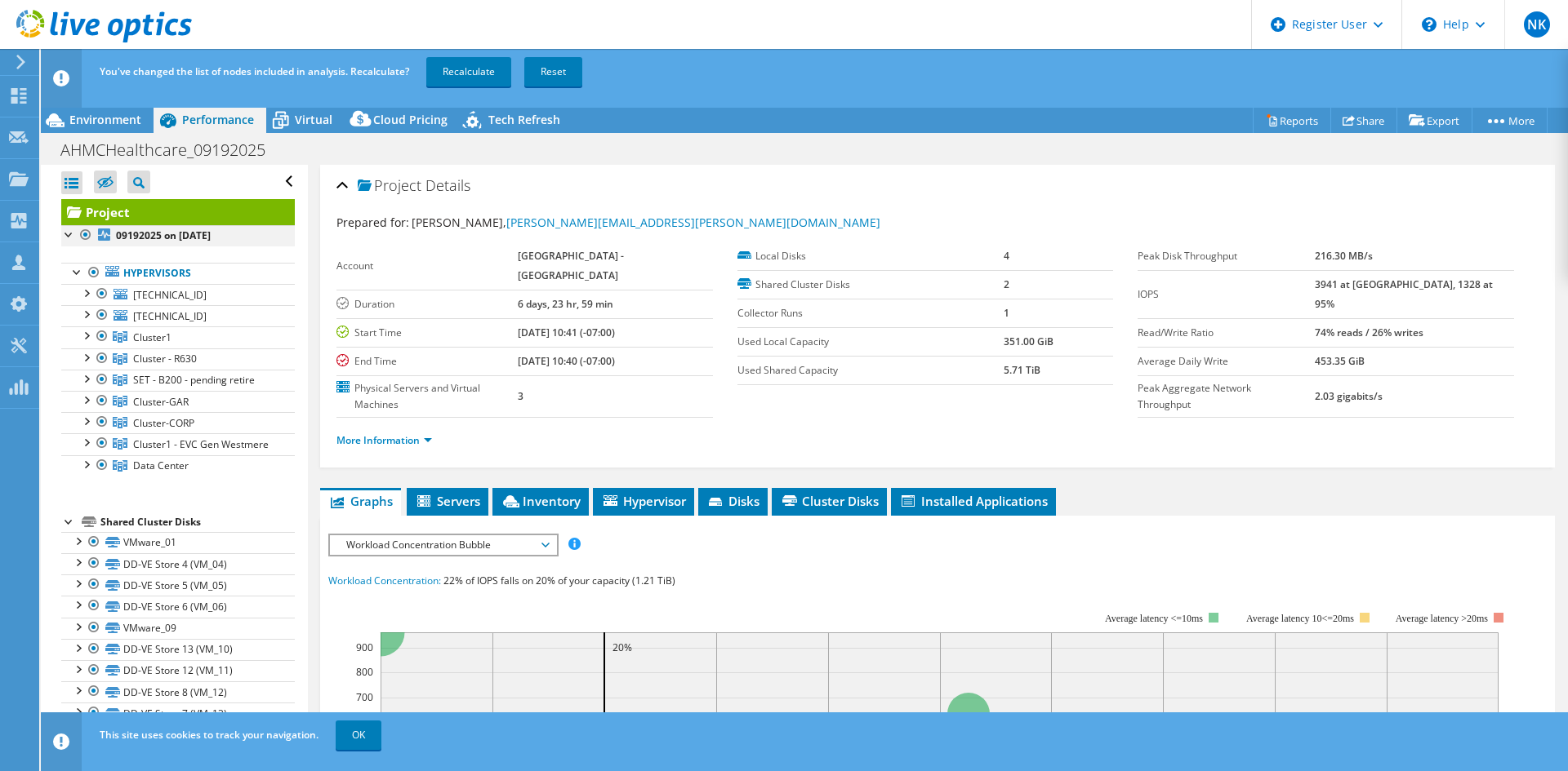
click at [83, 233] on div at bounding box center [85, 235] width 17 height 20
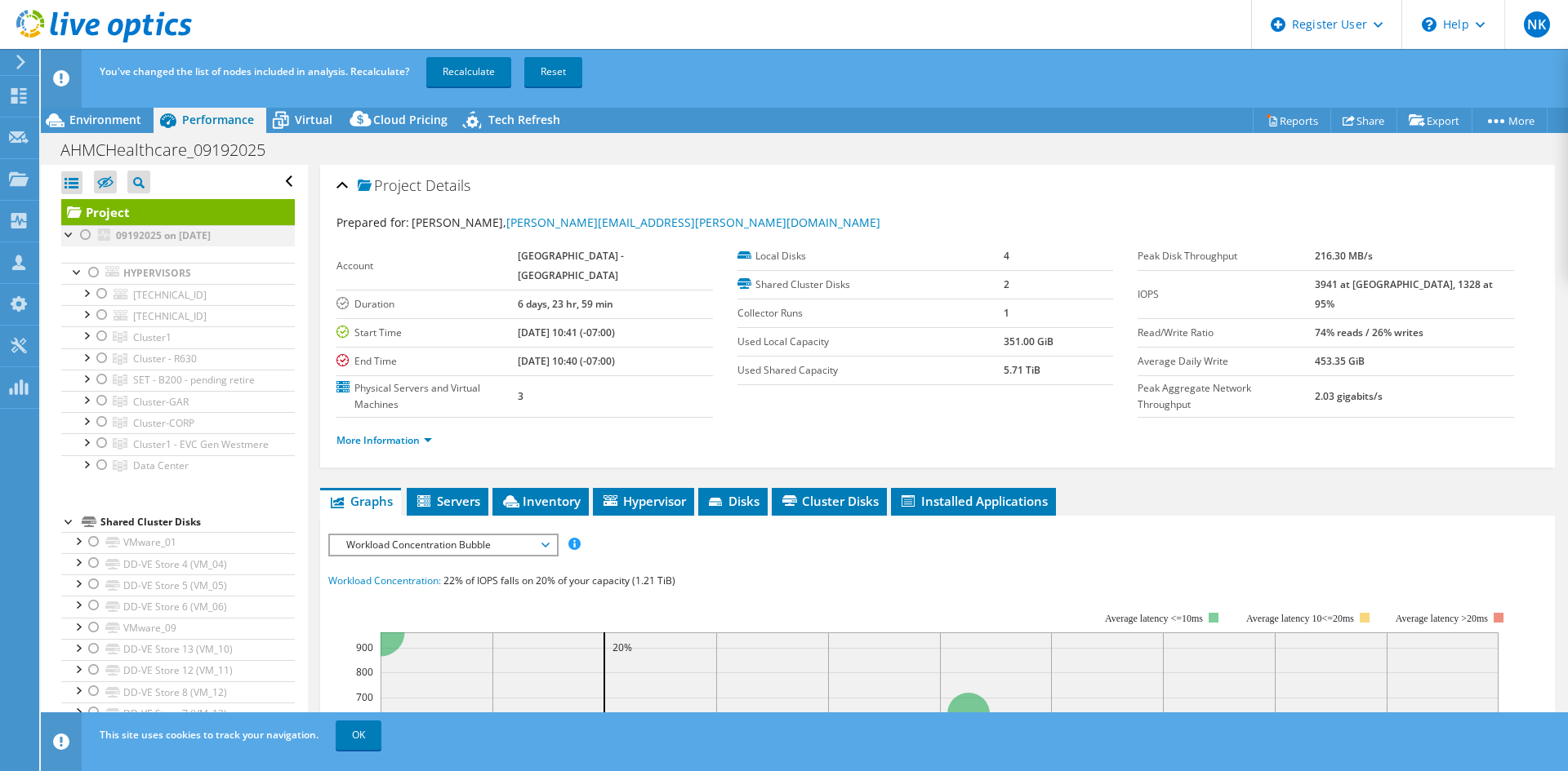
click at [83, 233] on div at bounding box center [85, 235] width 17 height 20
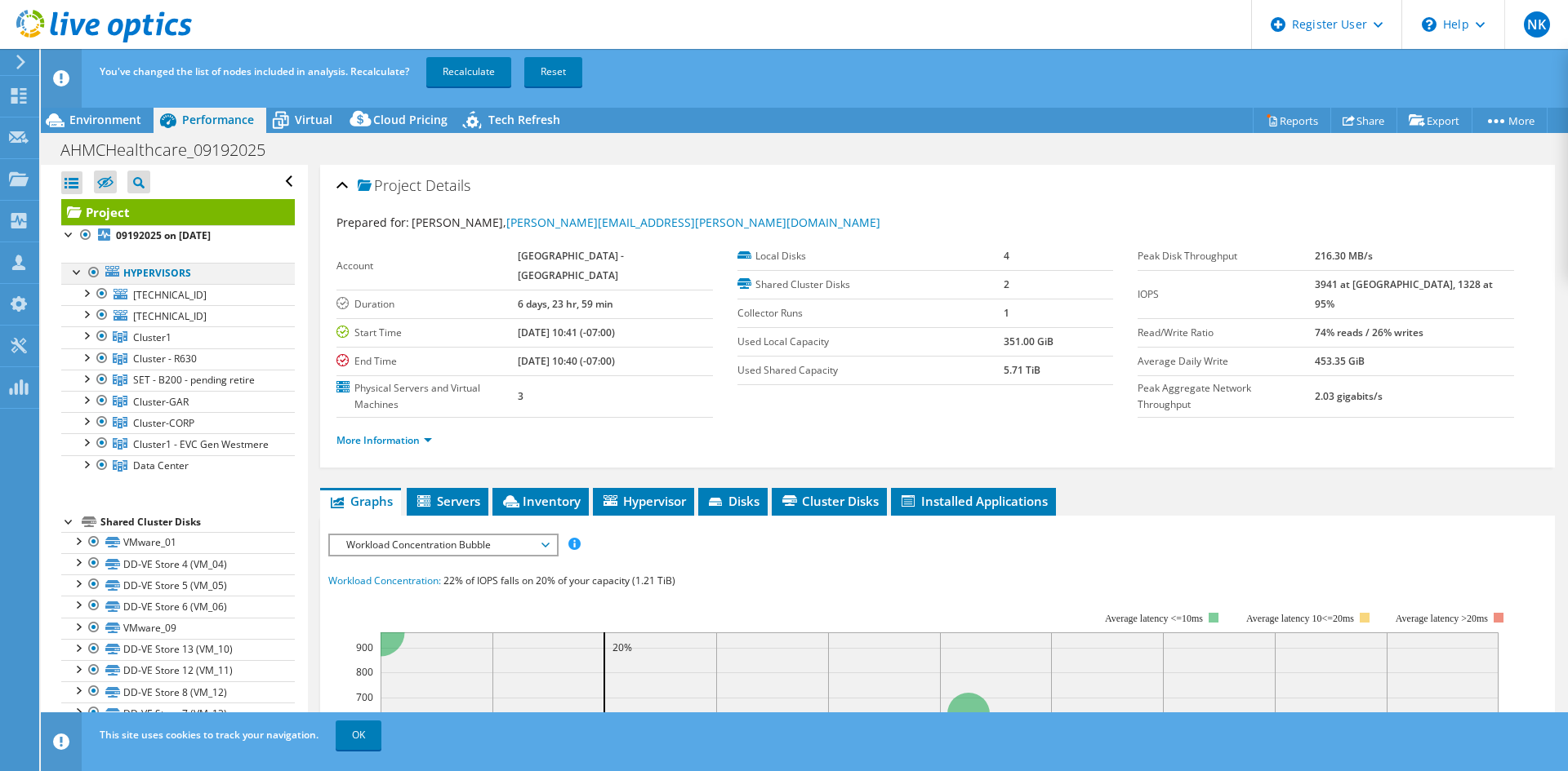
click at [92, 272] on div at bounding box center [94, 272] width 17 height 20
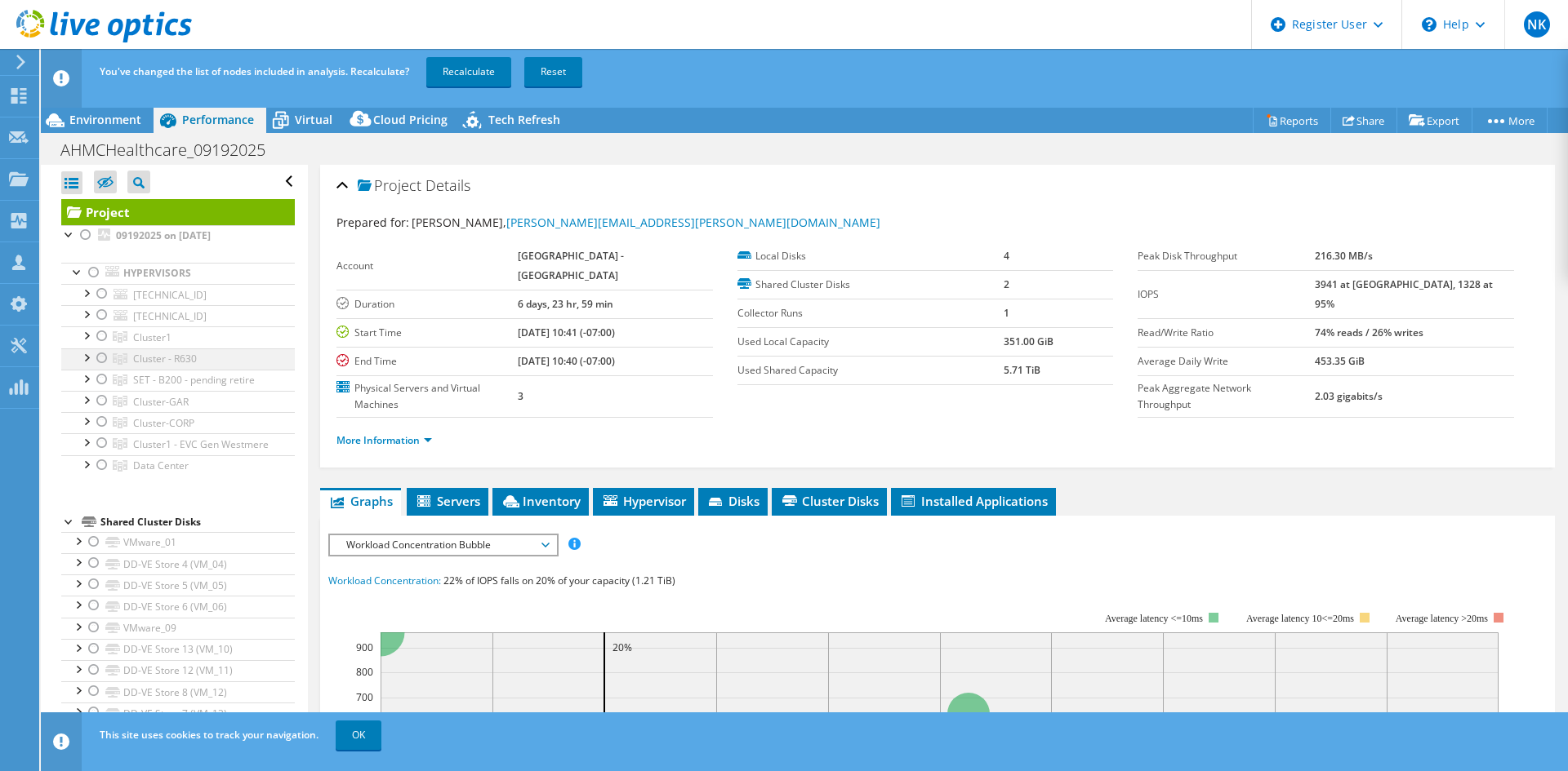
click at [96, 356] on div at bounding box center [102, 358] width 17 height 20
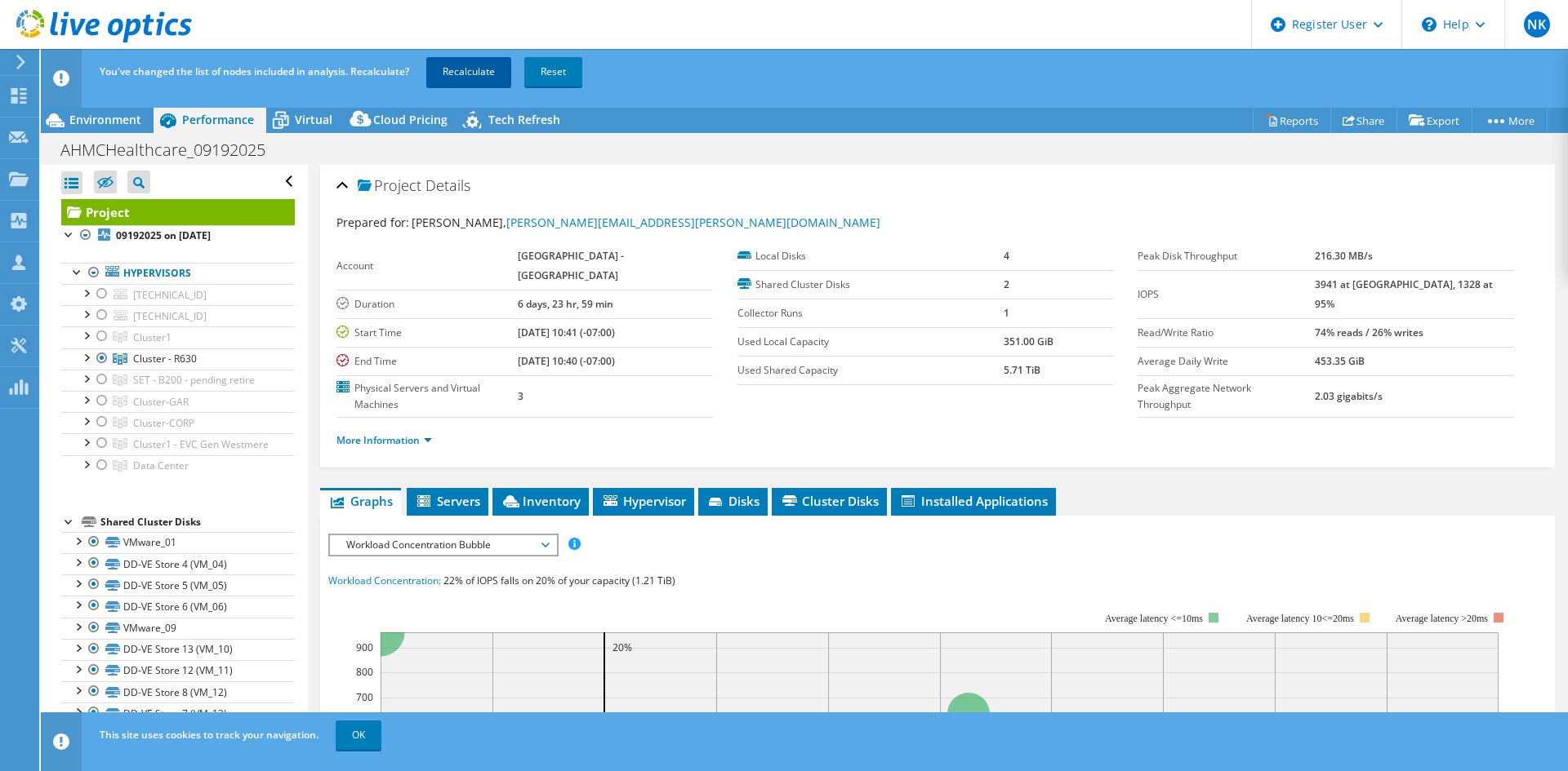
click at [452, 68] on link "Recalculate" at bounding box center [469, 72] width 85 height 30
